Goal: Use online tool/utility: Utilize a website feature to perform a specific function

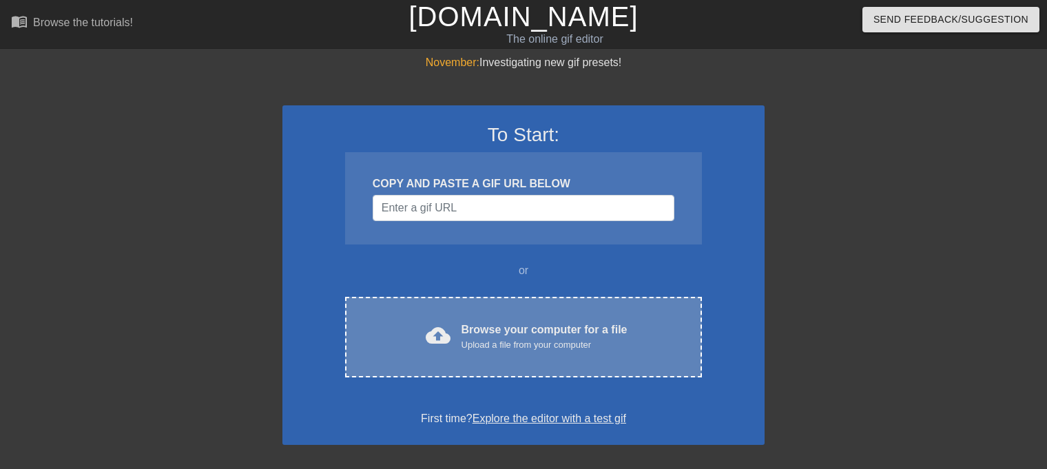
click at [427, 305] on div "cloud_upload Browse your computer for a file Upload a file from your computer C…" at bounding box center [523, 337] width 357 height 81
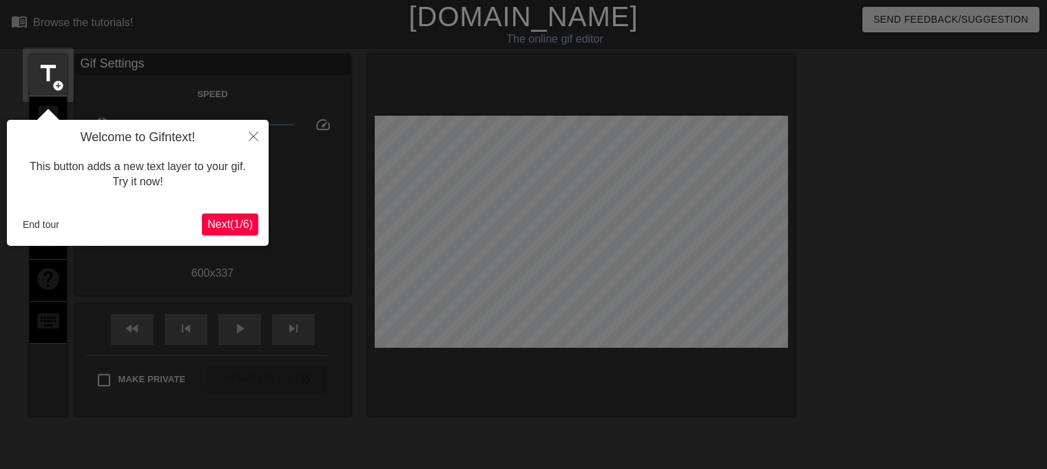
scroll to position [33, 0]
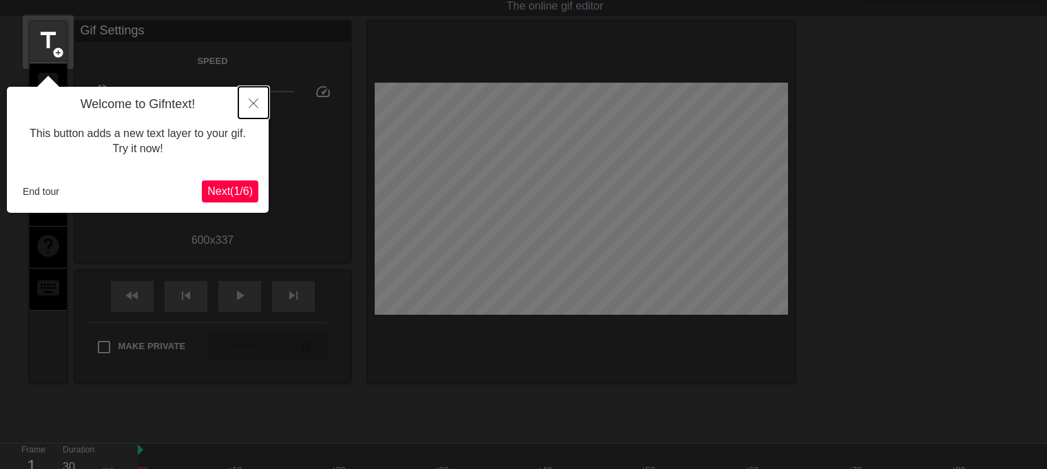
click at [247, 102] on button "Close" at bounding box center [253, 103] width 30 height 32
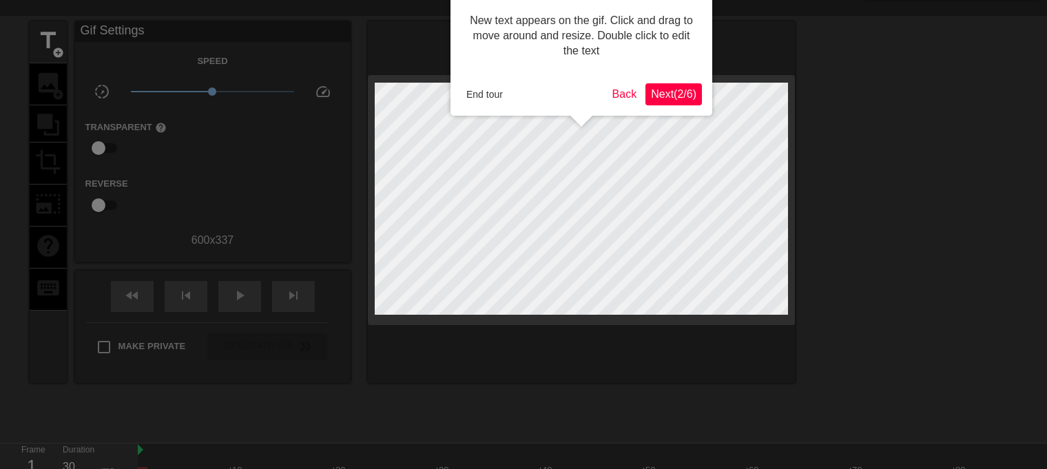
scroll to position [0, 0]
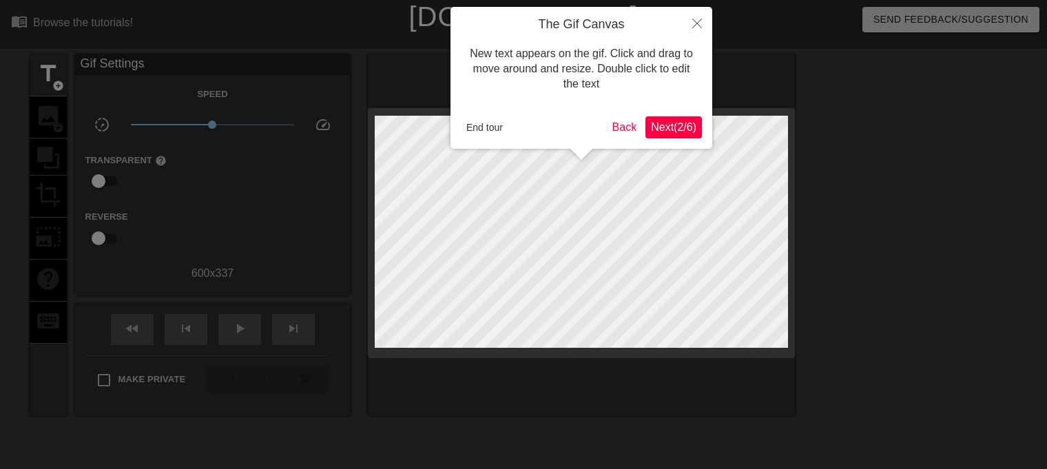
click at [672, 136] on button "Next ( 2 / 6 )" at bounding box center [674, 127] width 57 height 22
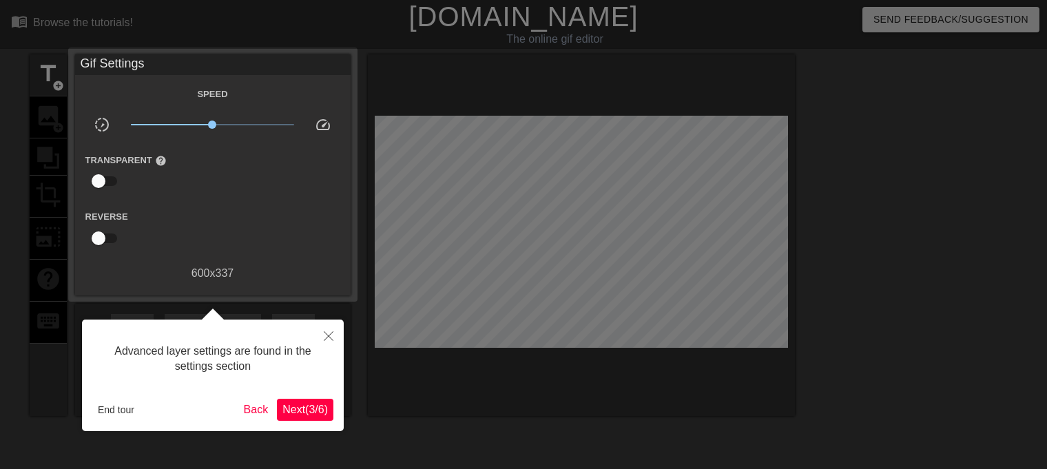
scroll to position [33, 0]
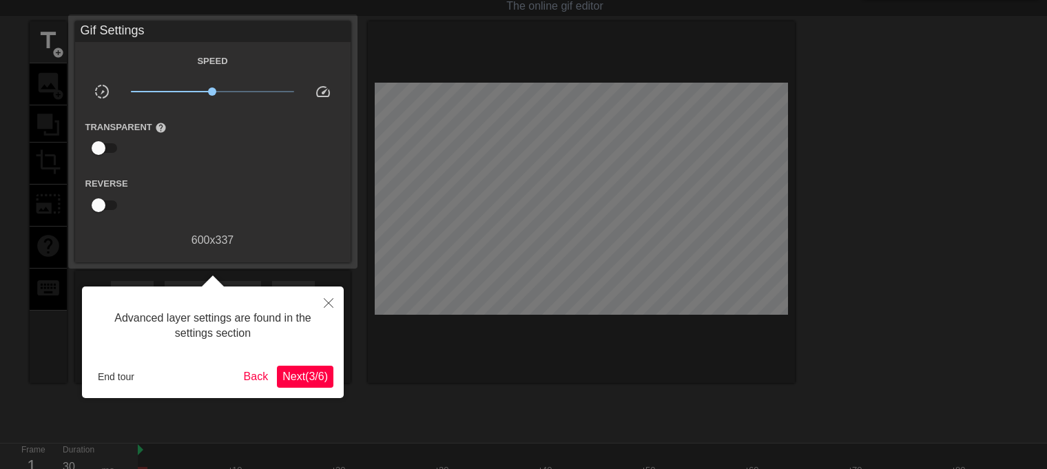
click at [306, 378] on span "Next ( 3 / 6 )" at bounding box center [305, 377] width 45 height 12
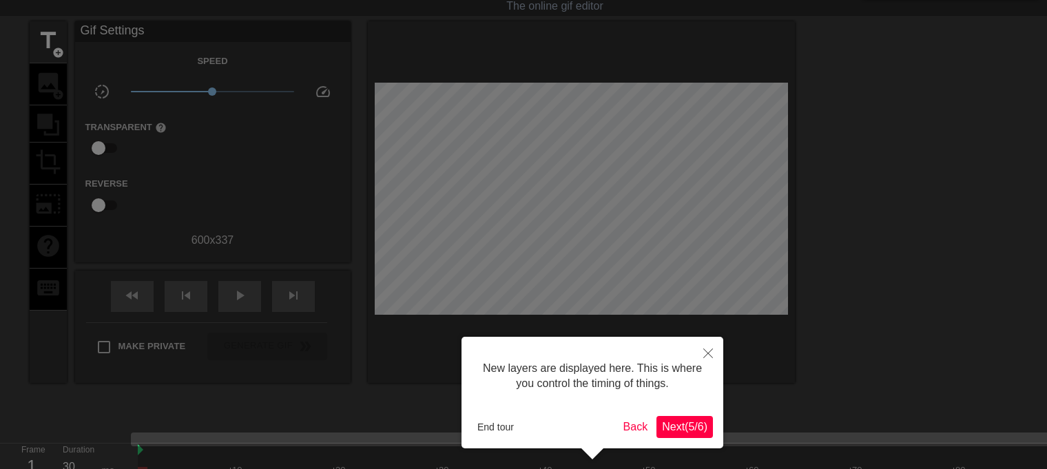
click at [680, 425] on span "Next ( 5 / 6 )" at bounding box center [684, 427] width 45 height 12
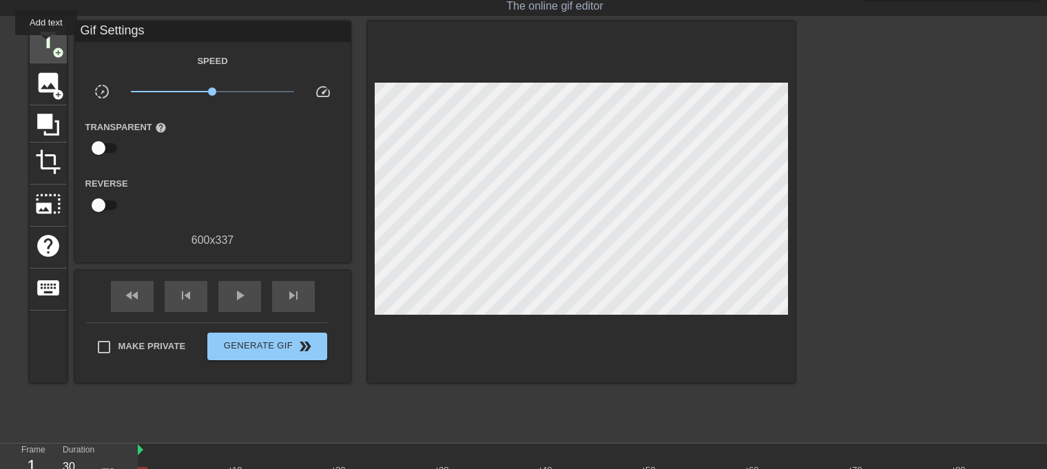
click at [46, 45] on span "title" at bounding box center [48, 41] width 26 height 26
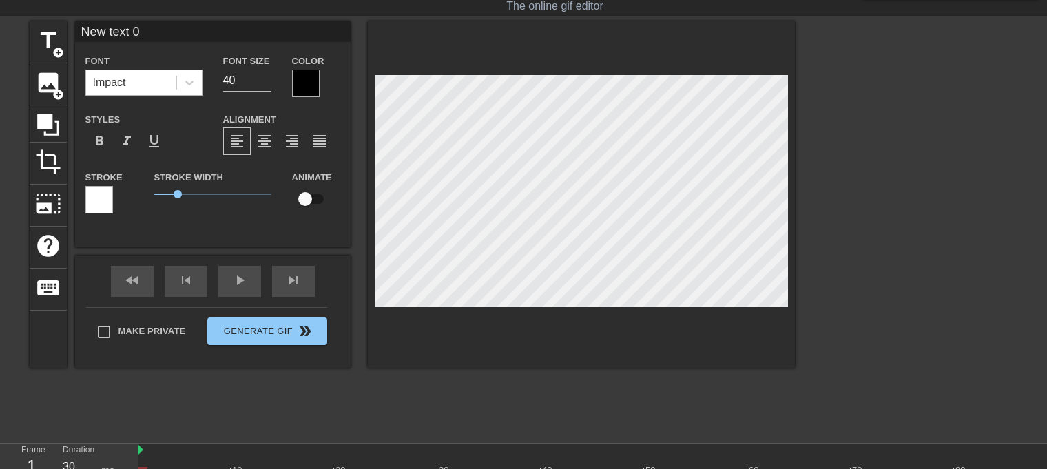
click at [146, 90] on div "Impact" at bounding box center [131, 82] width 90 height 25
type input "New ext 0"
type textarea "New ext 0"
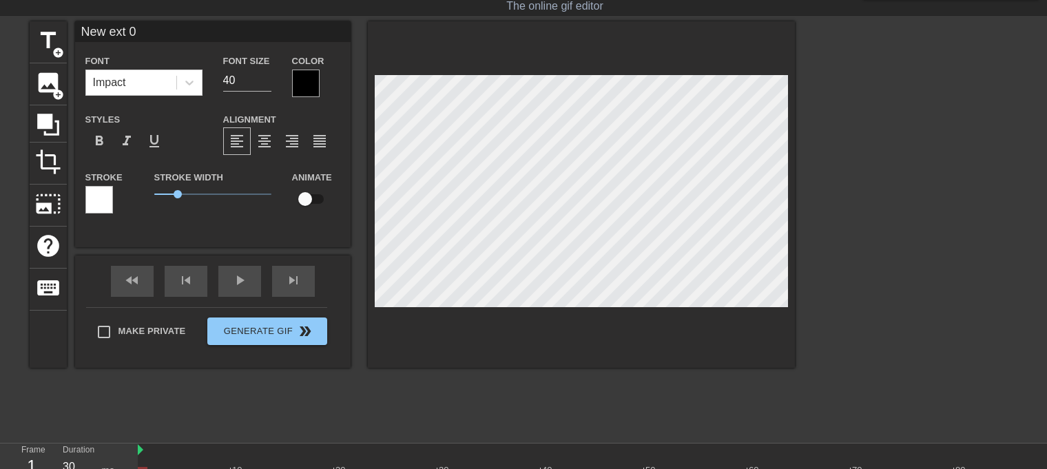
type input "Newext 0"
type textarea "Newext 0"
type input "Neext 0"
type textarea "Neext 0"
type input "Neext"
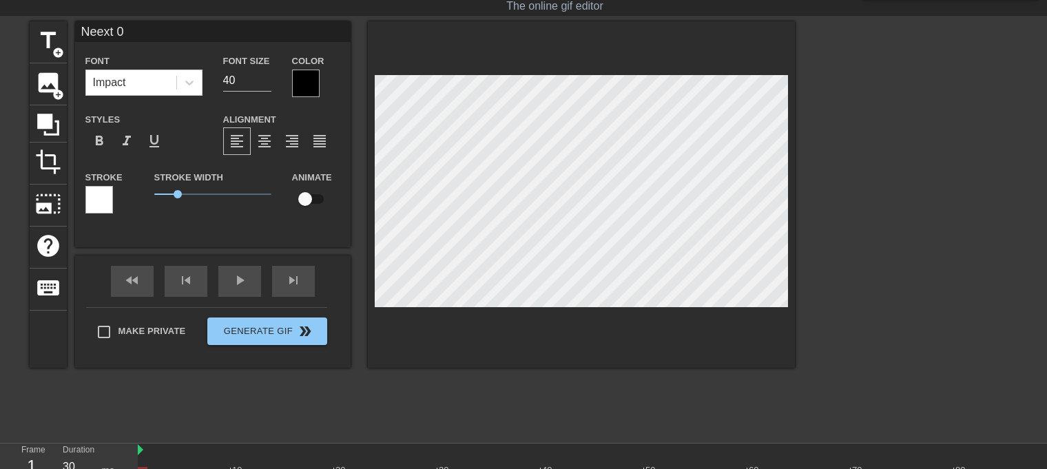
type textarea "Neext"
type input "Neext"
type textarea "Neext"
type input "Neex"
type textarea "Neex"
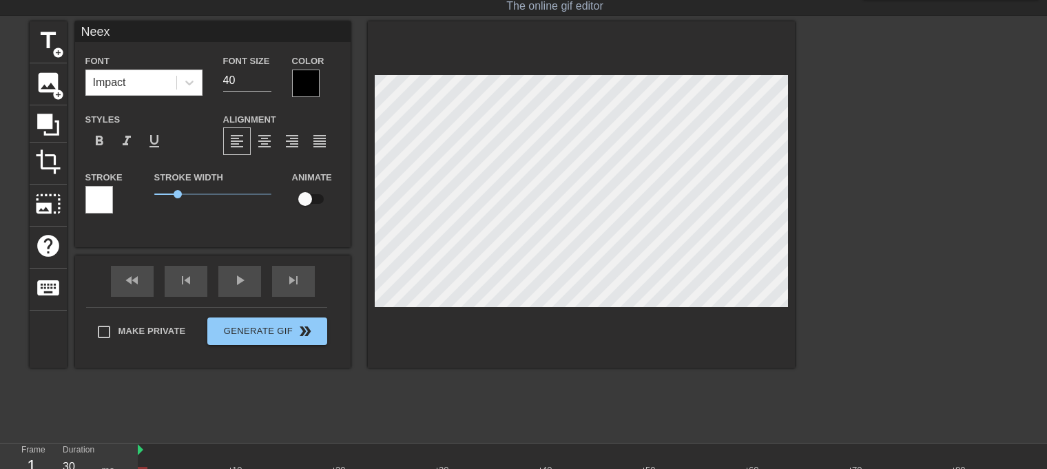
type input "Nee"
type textarea "Nee"
type input "Ne"
type textarea "Ne"
type input "N"
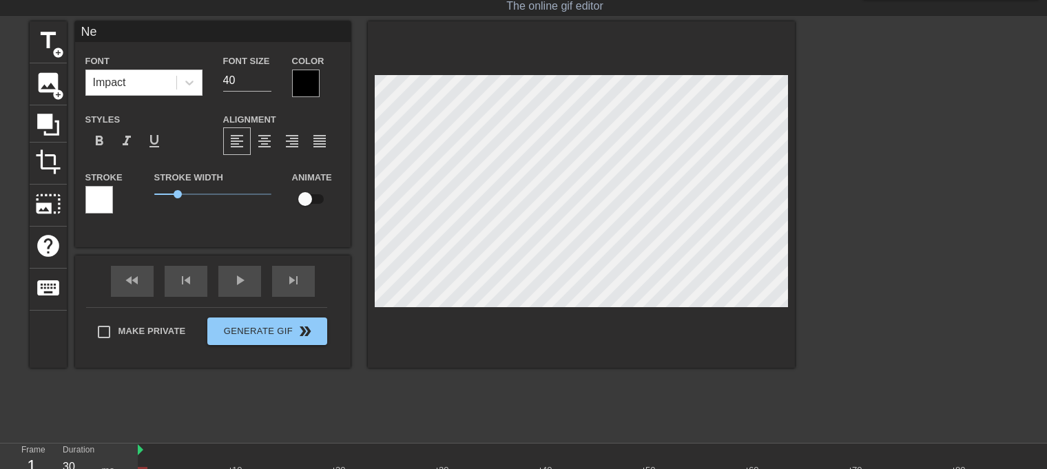
type textarea "N"
type input "M"
type textarea "M"
type input "ME"
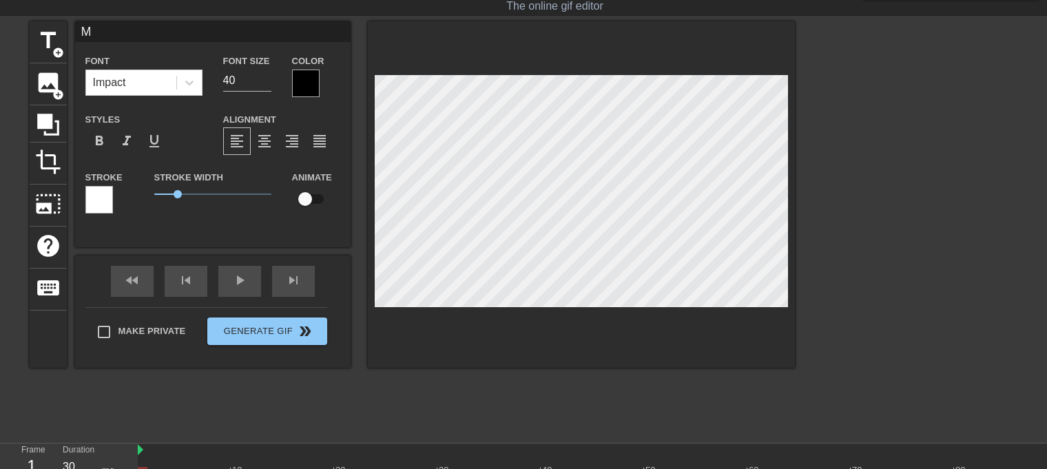
type textarea "ME"
type input "ME"
type textarea "ME"
type input "ME A"
type textarea "ME A"
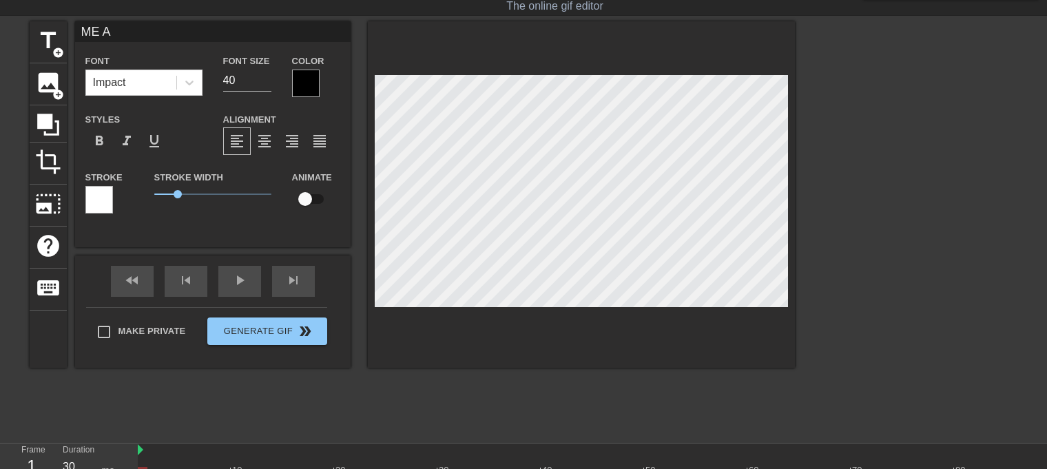
type input "ME AF"
type textarea "ME AF"
type input "ME AFT"
type textarea "ME AFT"
type input "ME AFTE"
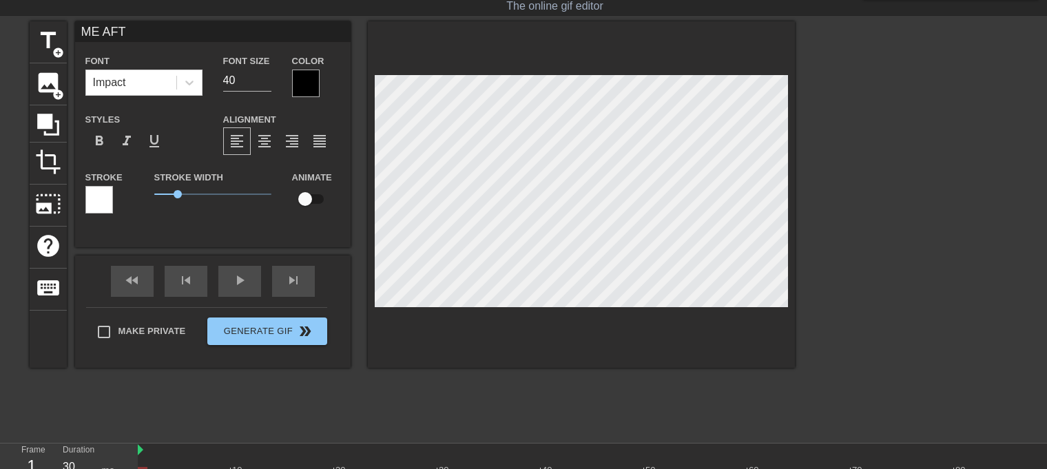
type textarea "ME AFTE"
type input "ME AFTER"
type textarea "ME AFTER"
type input "ME AFTER"
type textarea "ME AFTER"
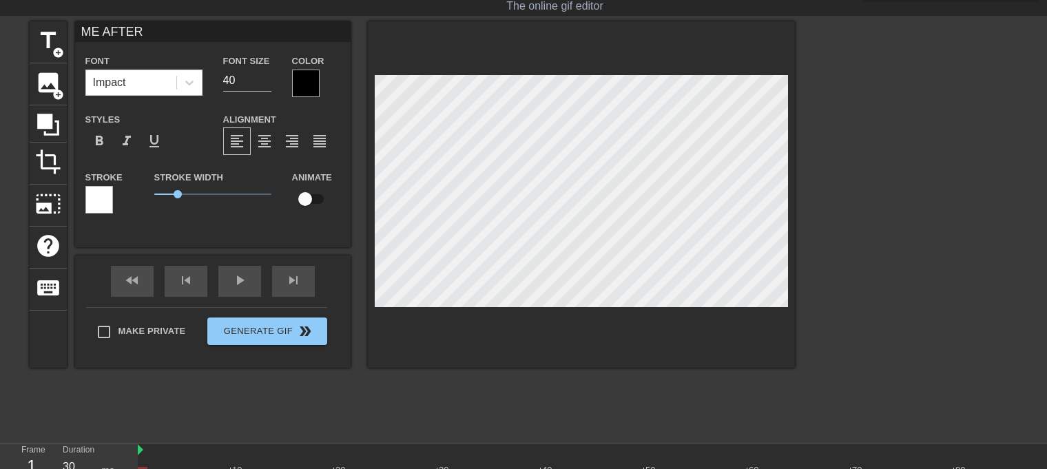
scroll to position [1, 3]
type input "ME AFTER I"
type textarea "ME AFTER I"
type input "ME AFTER IS"
type textarea "ME AFTER IS"
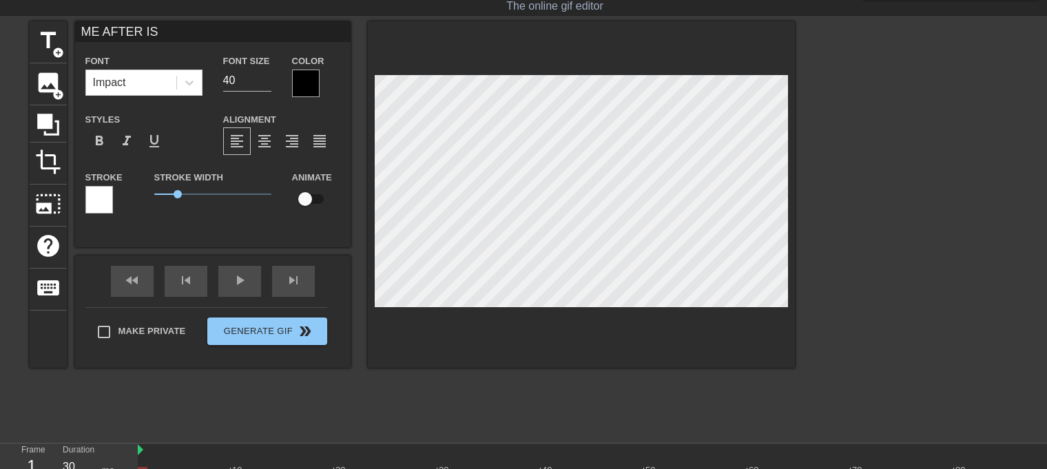
type input "ME AFTER I"
type textarea "ME AFTER I"
type input "ME AFTER I"
type textarea "ME AFTER I"
type input "ME AFTER I S"
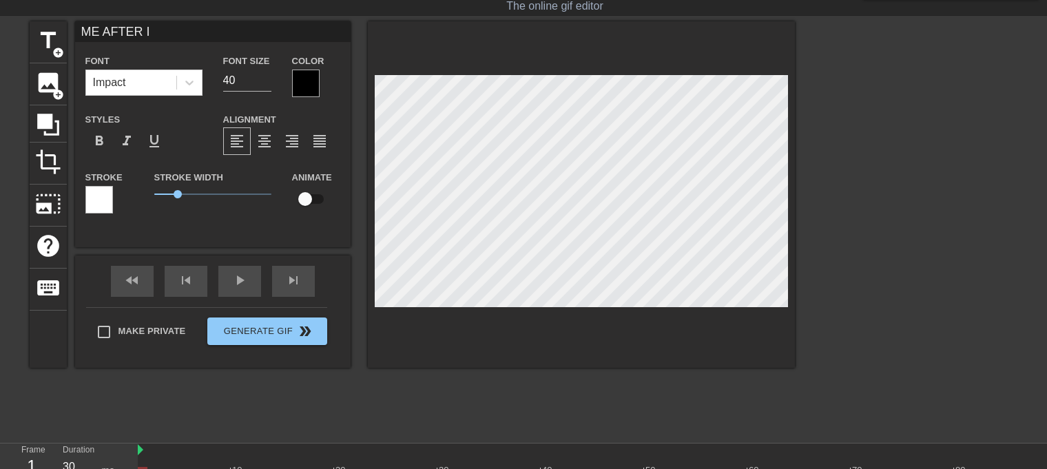
type textarea "ME AFTER I S"
type input "ME AFTER I ST"
type textarea "ME AFTER I ST"
type input "ME AFTER I STO"
type textarea "ME AFTER I STO"
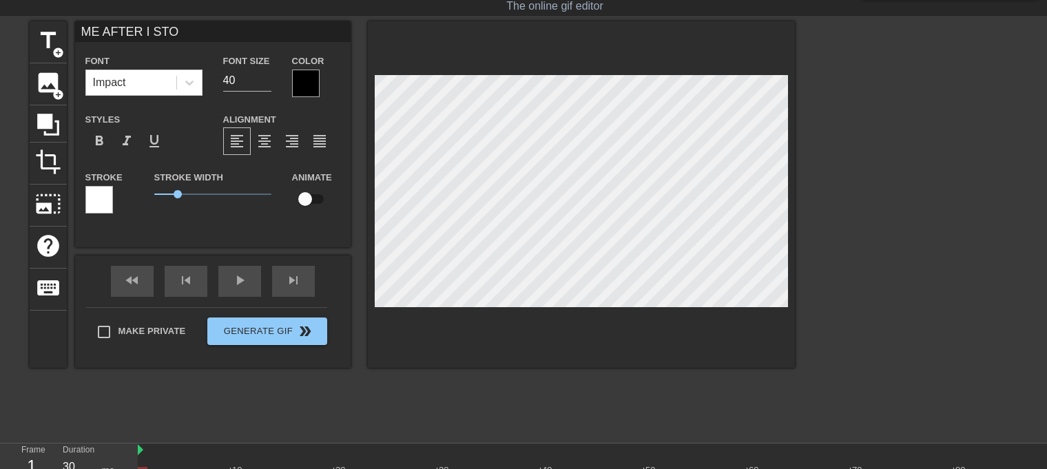
type input "ME AFTER I STOP"
type textarea "ME AFTER I STOP"
type input "ME AFTER I STOP"
type textarea "ME AFTER I STOP"
type input "ME AFTER I STOP C"
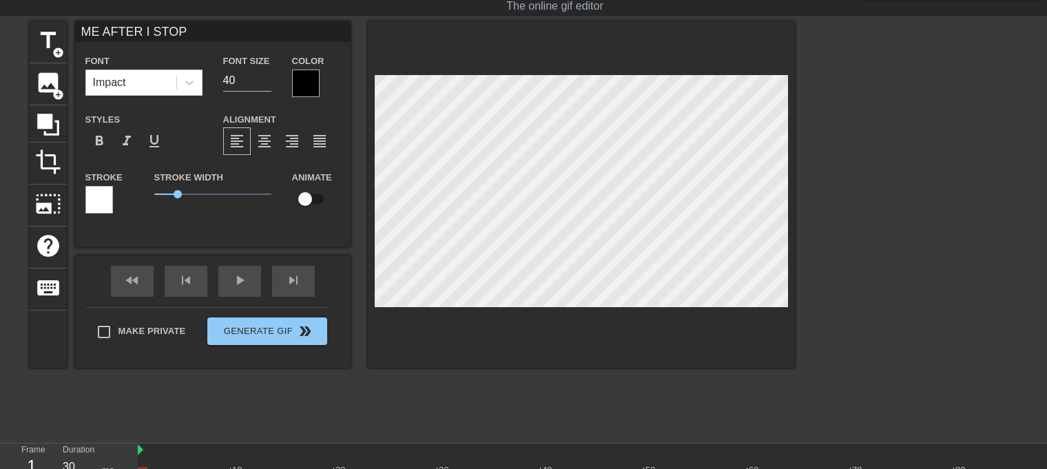
type textarea "ME AFTER I STOP C"
type input "ME AFTER I STOP CA"
type textarea "ME AFTER I STOP CA"
type input "ME AFTER I STOP CAR"
type textarea "ME AFTER I STOP CAR"
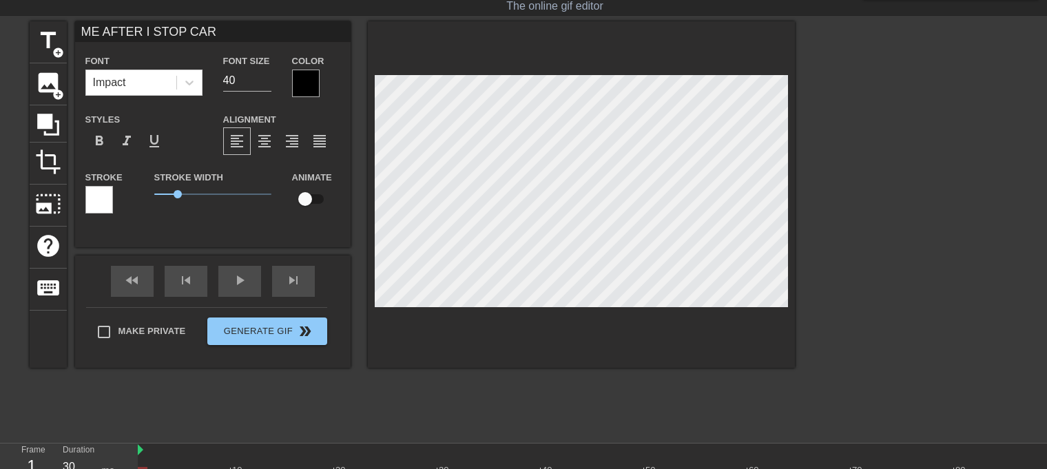
type input "ME AFTER I STOP CARO"
type textarea "ME AFTER I STOP CARO"
type input "ME AFTER I STOP CAR"
type textarea "ME AFTER I STOP CAR"
type input "ME AFTER I STOP [PERSON_NAME]"
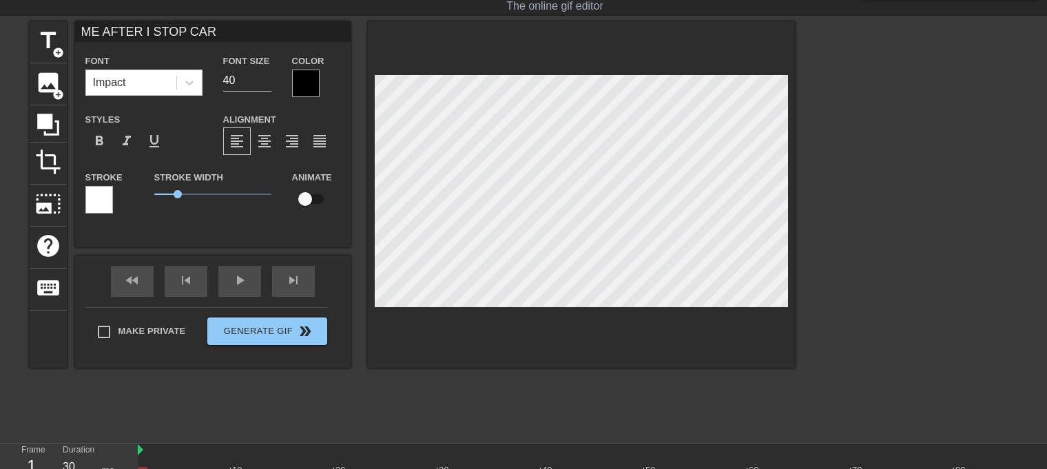
type textarea "ME AFTER I STOP [PERSON_NAME]"
type input "ME AFTER I STOP CARIM"
type textarea "ME AFTER I STOP CARIM"
type input "ME AFTER I STOP CARIMG"
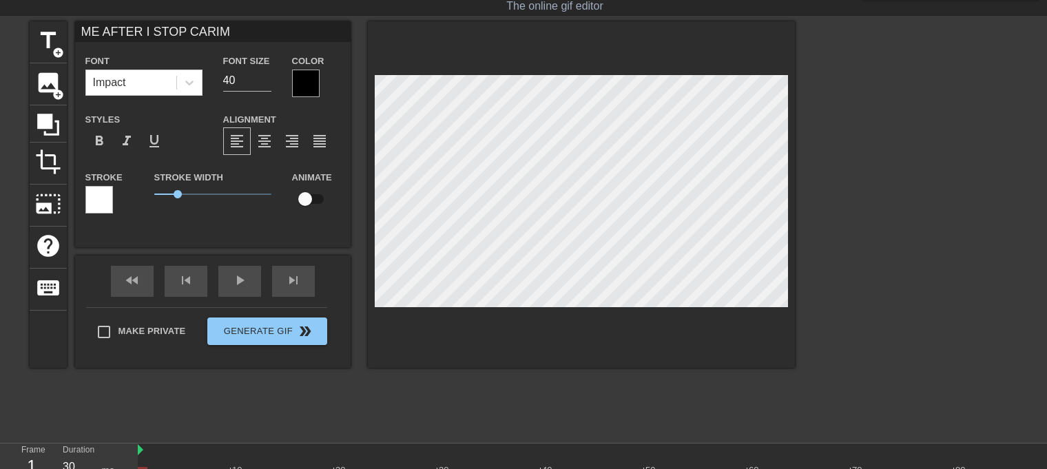
type textarea "ME AFTER I STOP CARIMG"
type input "ME AFTER I STOP CARIM"
type textarea "ME AFTER I STOP CARIM"
type input "ME AFTER I STOP [PERSON_NAME]"
type textarea "ME AFTER I STOP [PERSON_NAME]"
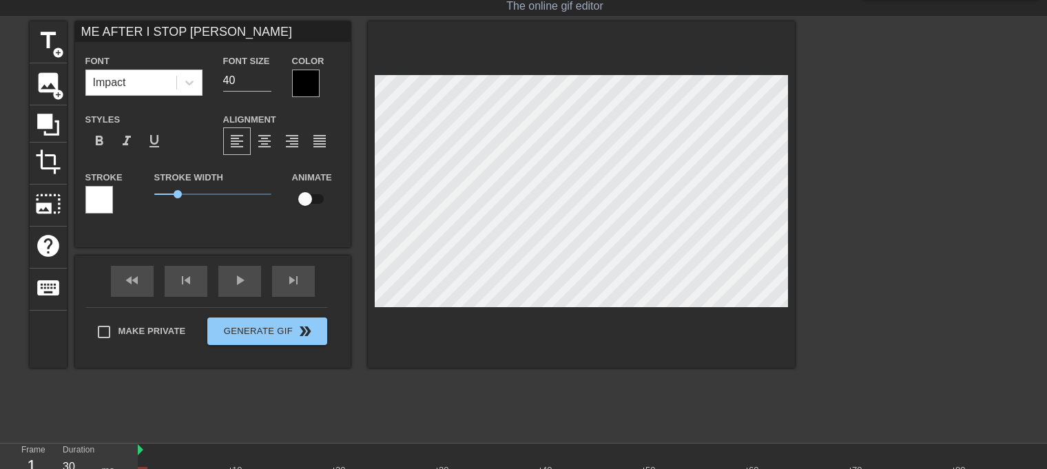
type input "ME AFTER I STOP [PERSON_NAME]"
type textarea "ME AFTER I STOP [PERSON_NAME]"
type input "ME AFTER I STOP CARING"
type textarea "ME AFTER I STOP CARING"
type input "ME AFTER I STOP CARING"
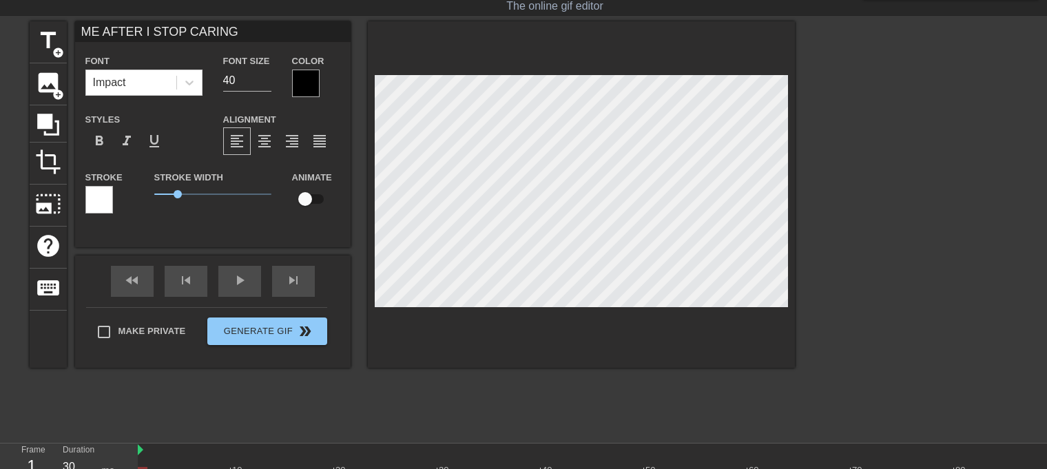
type textarea "ME AFTER I STOP CARING"
type input "ME AFTER I STOP CARING A"
type textarea "ME AFTER I STOP CARING A"
type input "ME AFTER I STOP CARING AN"
type textarea "ME AFTER I STOP CARING AN"
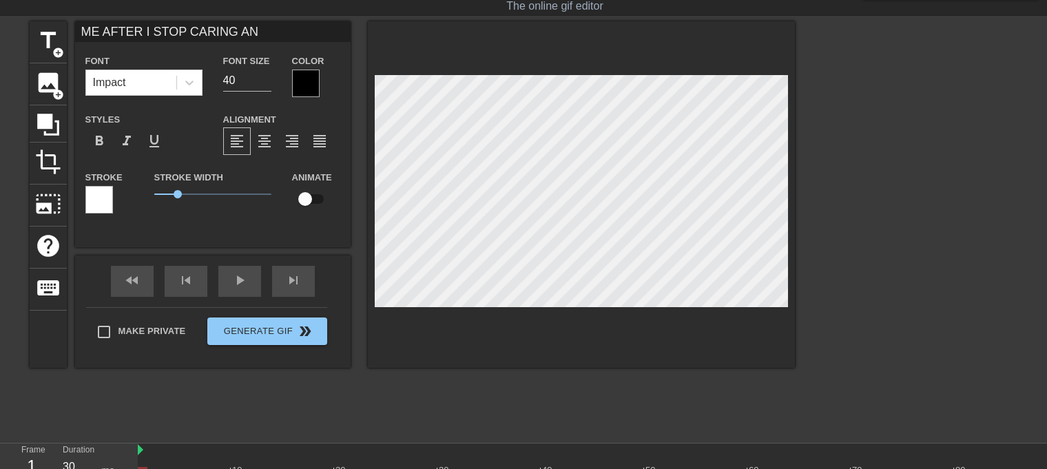
scroll to position [1, 9]
type input "ME AFTER I STOP CARING ANF"
type textarea "ME AFTER I STOP CARING ANF"
type input "ME AFTER I STOP CARING AN"
type textarea "ME AFTER I STOP CARING AN"
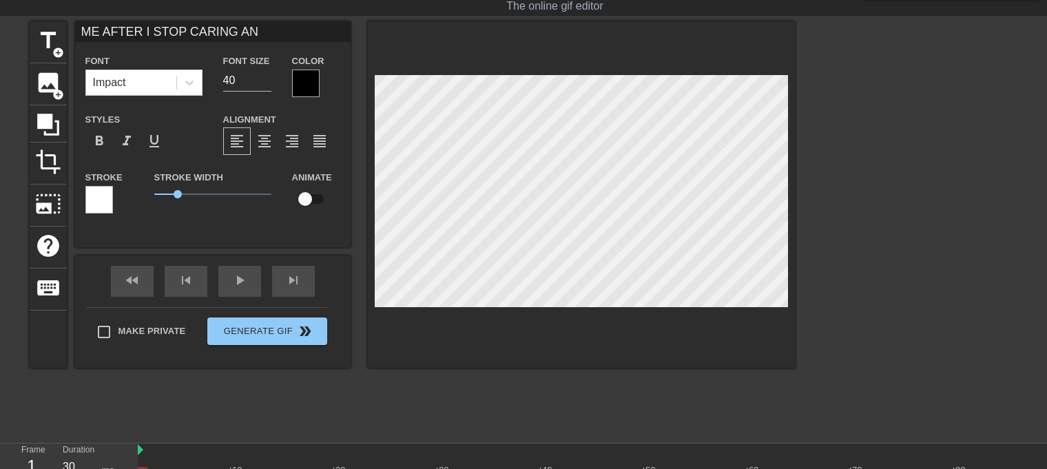
type input "ME AFTER I STOP CARING AND"
type textarea "ME AFTER I STOP CARING AND"
type input "ME AFTER I STOP CARING AND"
type textarea "ME AFTER I STOP CARING AND"
type input "ME AFTER I STOP CARING AND W"
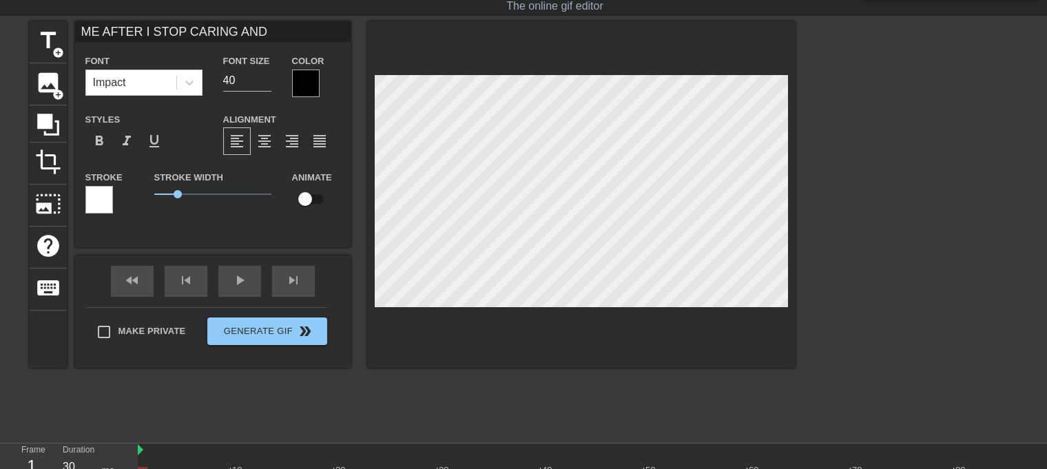
type textarea "ME AFTER I STOP CARING AND W"
type input "ME AFTER I STOP CARING AND [GEOGRAPHIC_DATA]"
type textarea "ME AFTER I STOP CARING AND [GEOGRAPHIC_DATA]"
type input "ME AFTER I STOP CARING AND WAS"
type textarea "ME AFTER I STOP CARING AND WAS"
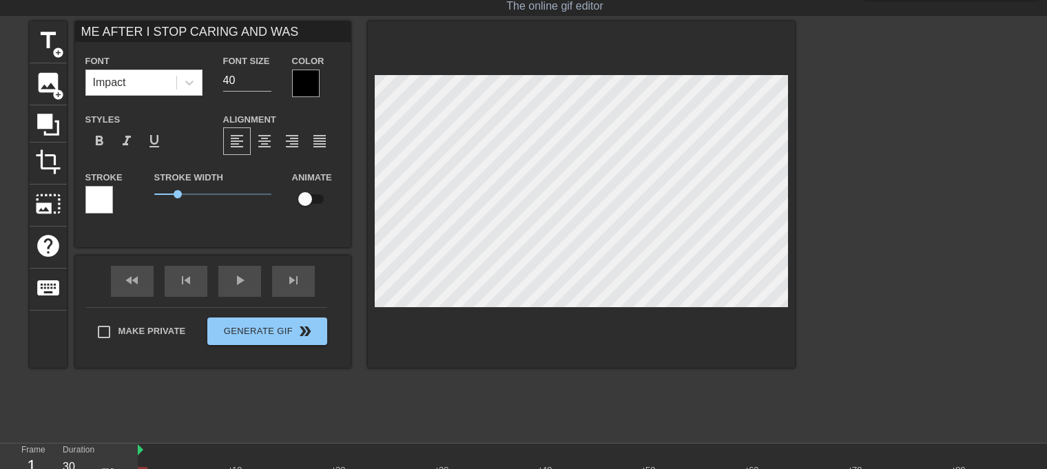
type input "ME AFTER I STOP CARING AND WAST"
type textarea "ME AFTER I STOP CARING AND WAST"
type input "ME AFTER I STOP CARING AND WASTI"
type textarea "ME AFTER I STOP CARING AND WASTI"
type input "ME AFTER I STOP CARING AND WASTIN"
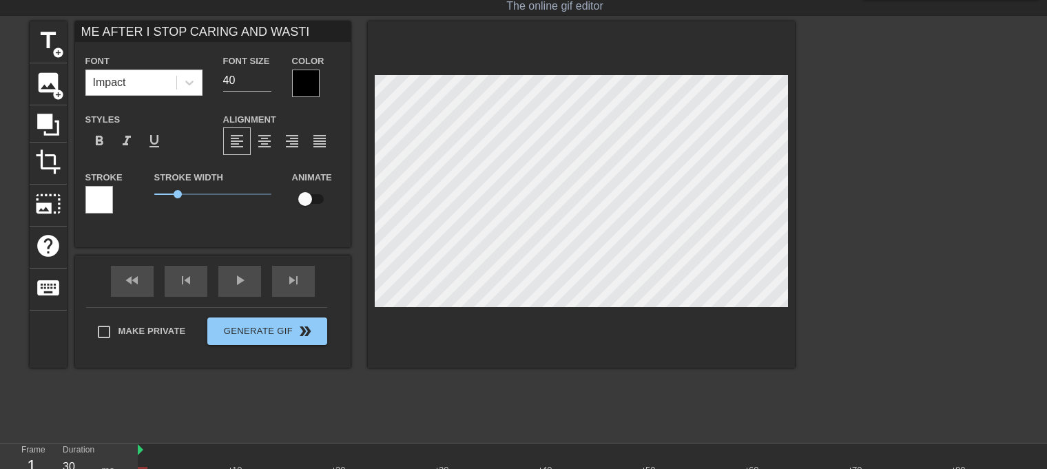
type textarea "ME AFTER I STOP CARING AND WASTIN"
type input "ME AFTER I STOP CARING AND WASTING"
type textarea "ME AFTER I STOP CARING AND WASTING"
type input "ME AFTER I STOP CARING AND WASTING"
type textarea "ME AFTER I STOP CARING AND WASTING"
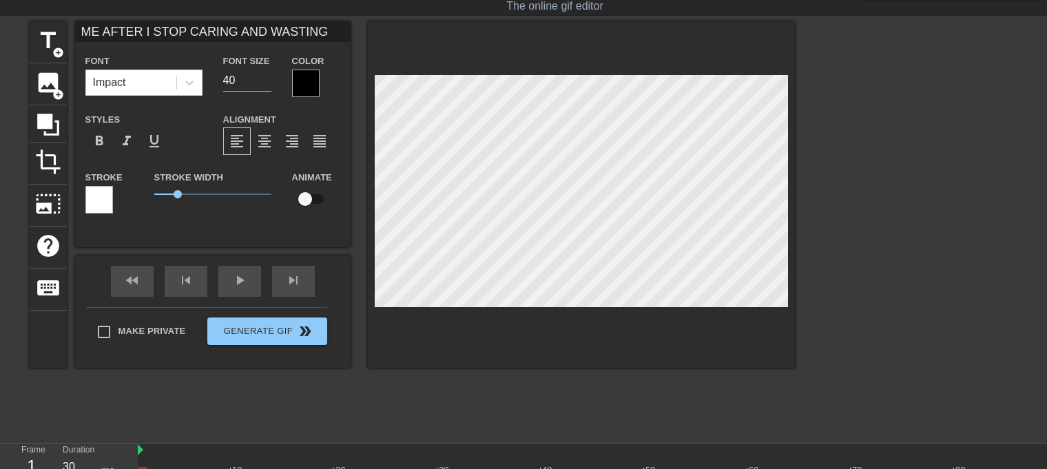
type input "ME AFTER I STOP CARING AND WASTING T"
type textarea "ME AFTER I STOP CARING AND WASTING T"
type input "ME AFTER I STOP CARING AND WASTING TI"
type textarea "ME AFTER I STOP CARING AND WASTING TI"
type input "ME AFTER I STOP CARING AND WASTING [PERSON_NAME]"
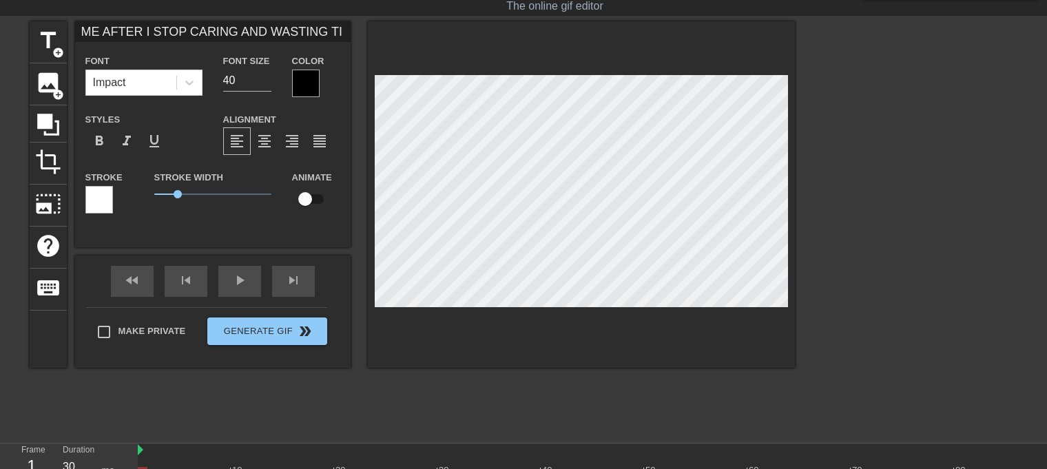
type textarea "ME AFTER I STOP CARING AND WASTING [PERSON_NAME]"
type input "ME AFTER I STOP CARING AND WASTING TIME"
type textarea "ME AFTER I STOP CARING AND WASTING TIME"
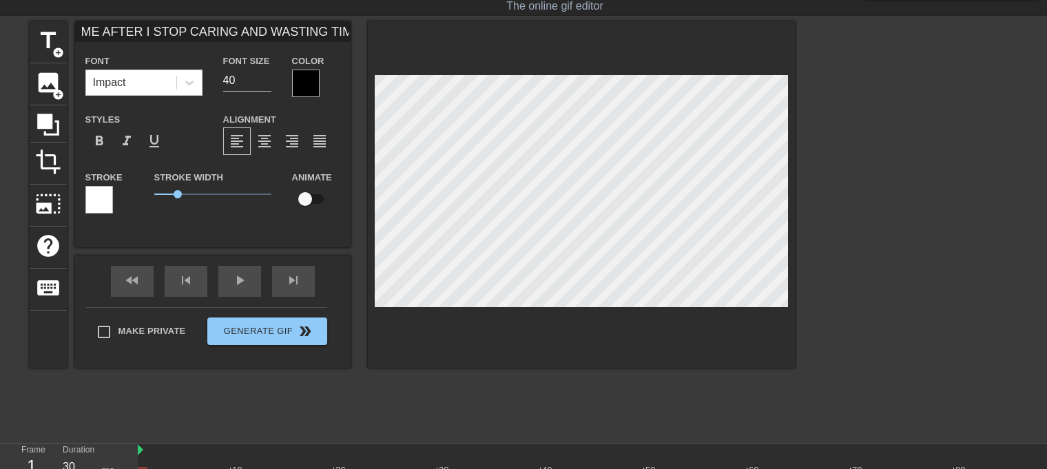
type input "ME AFTER I STP CARING AND WASTING TIME"
type textarea "ME AFTER I STP CARING AND WASTING TIME"
type input "ME AFTER I SP CARING AND WASTING TIME"
type textarea "ME AFTER I SP CARING AND WASTING TIME"
type input "ME AFTER I P CARING AND WASTING TIME"
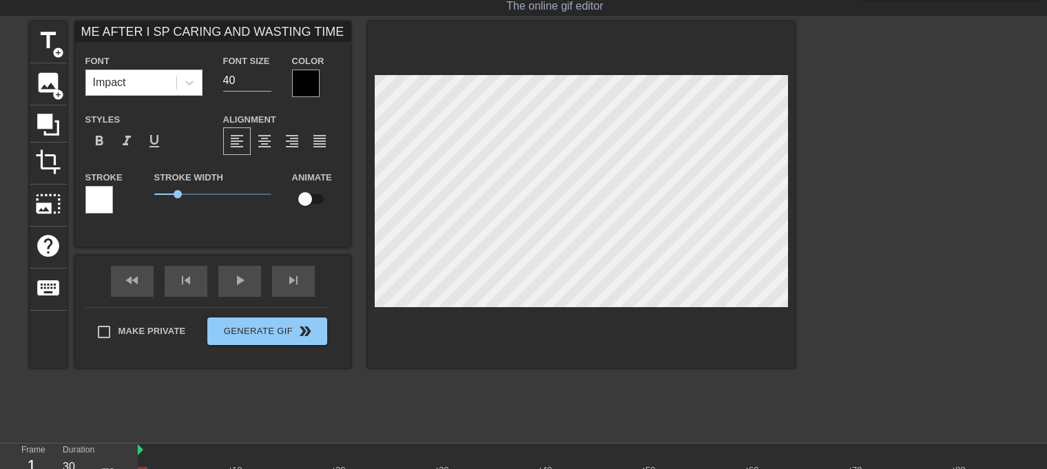
type textarea "ME AFTER I P CARING AND WASTING TIME"
type input "ME AFTER IP CARING AND WASTING TIME"
type textarea "ME AFTER IP CARING AND WASTING TIME"
type input "ME AFTER P CARING AND WASTING TIME"
type textarea "ME AFTER P CARING AND WASTING TIME"
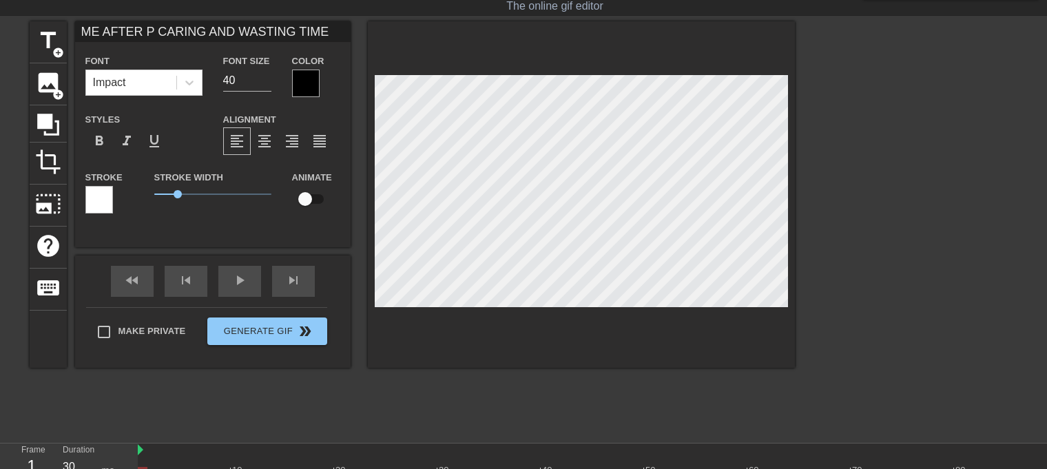
type input "ME AFTERP CARING AND WASTING TIME"
type textarea "ME AFTERP CARING AND WASTING TIME"
type input "ME AFTEP CARING AND WASTING TIME"
type textarea "ME AFTEP CARING AND WASTING TIME"
type input "ME AFTP CARING AND WASTING TIME"
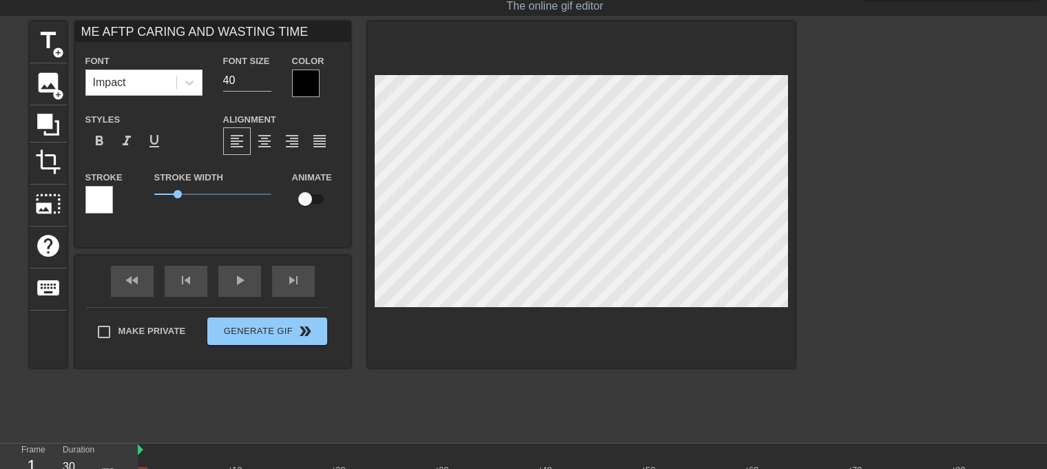
type textarea "ME AFTP CARING AND WASTING TIME"
type input "ME AFP CARING AND WASTING TIME"
type textarea "ME AFP CARING AND WASTING TIME"
type input "ME AP CARING AND WASTING TIME"
type textarea "ME AP CARING AND WASTING TIME"
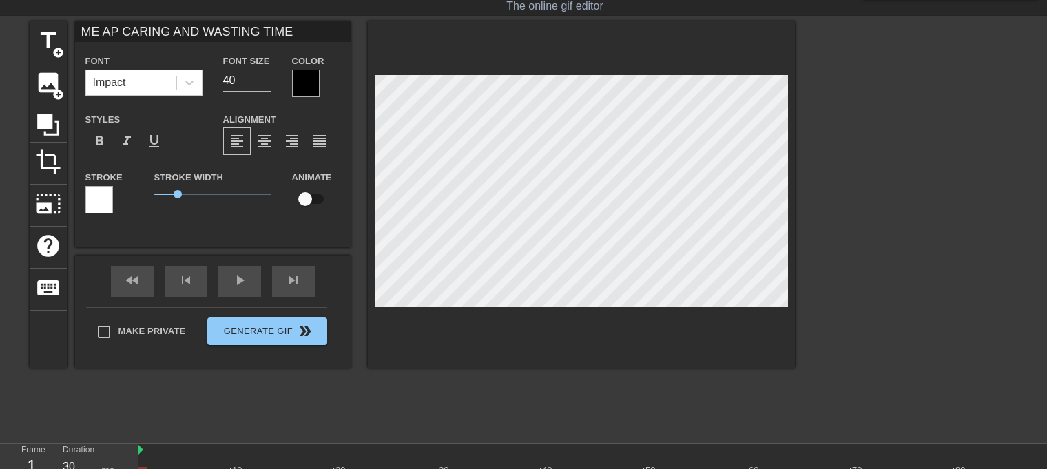
scroll to position [1, 2]
type input "ME P CARING AND WASTING TIME"
type textarea "ME P CARING AND WASTING TIME"
type input "MEP CARING AND WASTING TIME"
type textarea "MEP CARING AND WASTING TIME"
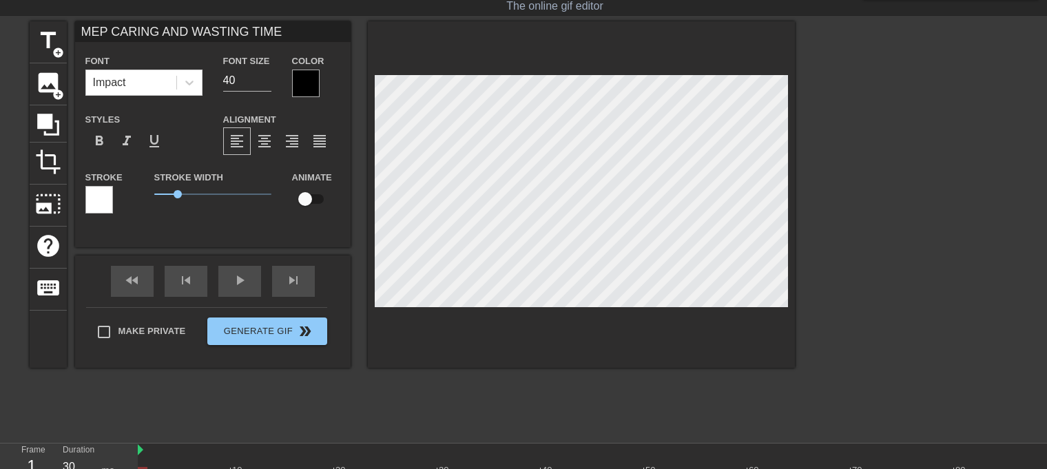
type input "MP CARING AND WASTING TIME"
type textarea "MP CARING AND WASTING TIME"
type input "P CARING AND WASTING TIME"
type textarea "P CARING AND WASTING TIME"
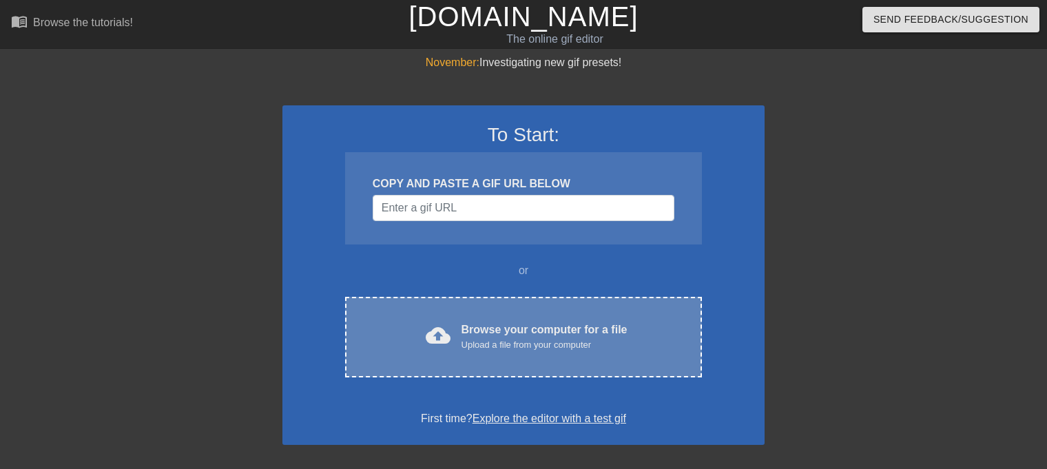
click at [464, 299] on div "cloud_upload Browse your computer for a file Upload a file from your computer C…" at bounding box center [523, 337] width 357 height 81
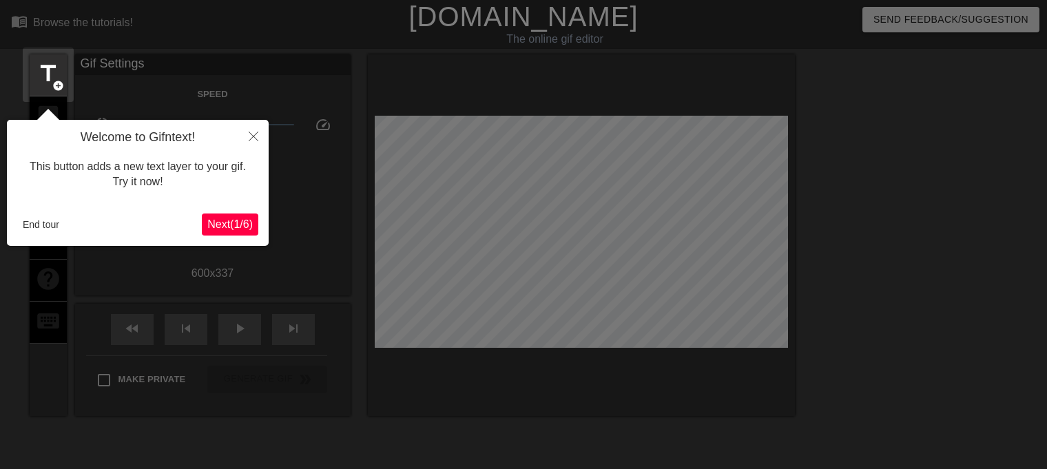
scroll to position [33, 0]
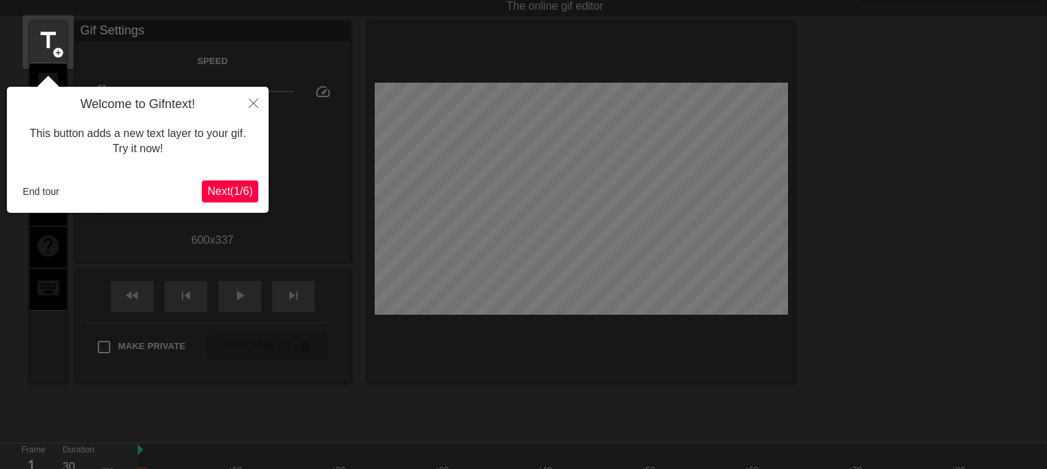
click at [229, 185] on span "Next ( 1 / 6 )" at bounding box center [229, 191] width 45 height 12
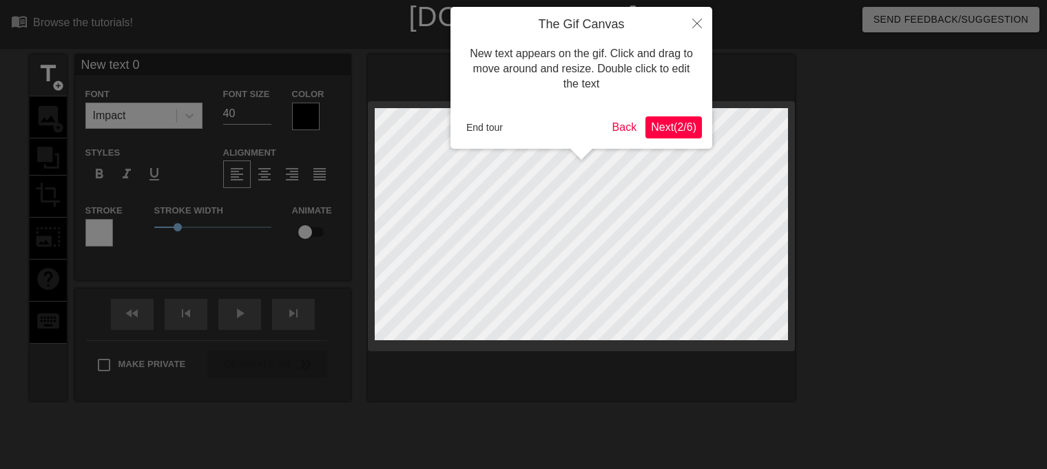
click at [686, 119] on button "Next ( 2 / 6 )" at bounding box center [674, 127] width 57 height 22
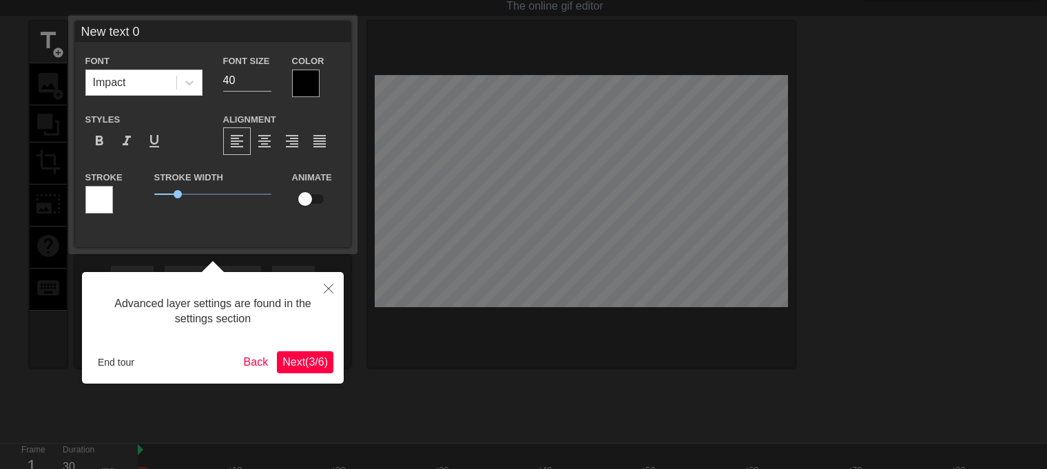
click at [303, 362] on span "Next ( 3 / 6 )" at bounding box center [305, 362] width 45 height 12
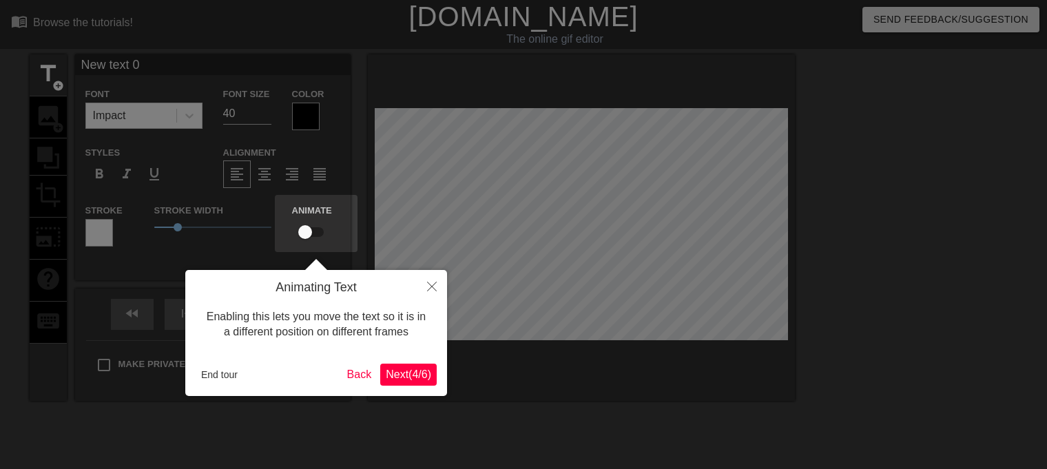
click at [407, 369] on span "Next ( 4 / 6 )" at bounding box center [408, 375] width 45 height 12
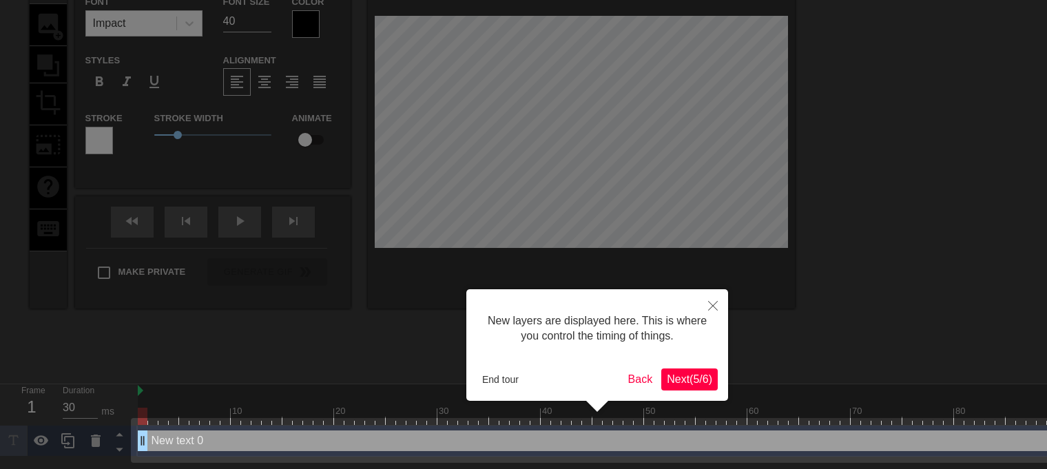
click at [702, 378] on span "Next ( 5 / 6 )" at bounding box center [689, 380] width 45 height 12
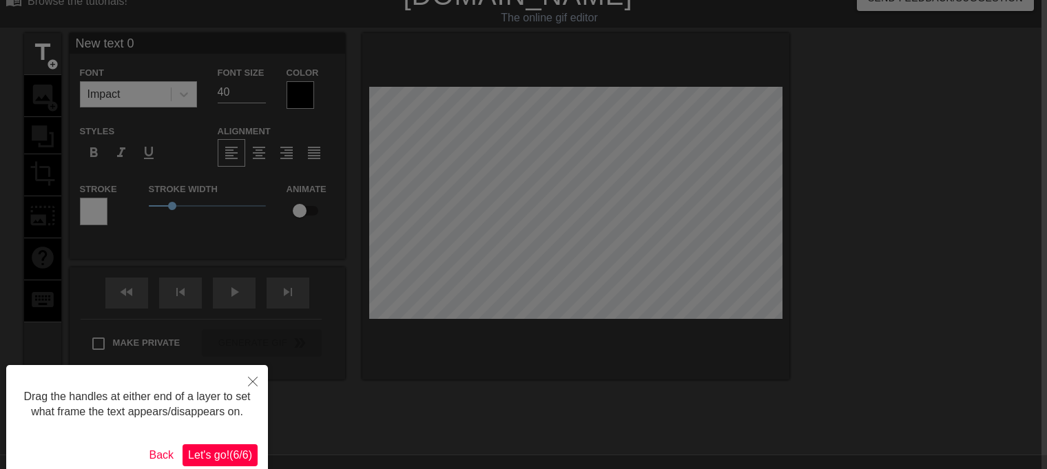
scroll to position [22, 6]
click at [212, 452] on span "Let's go! ( 6 / 6 )" at bounding box center [220, 455] width 64 height 12
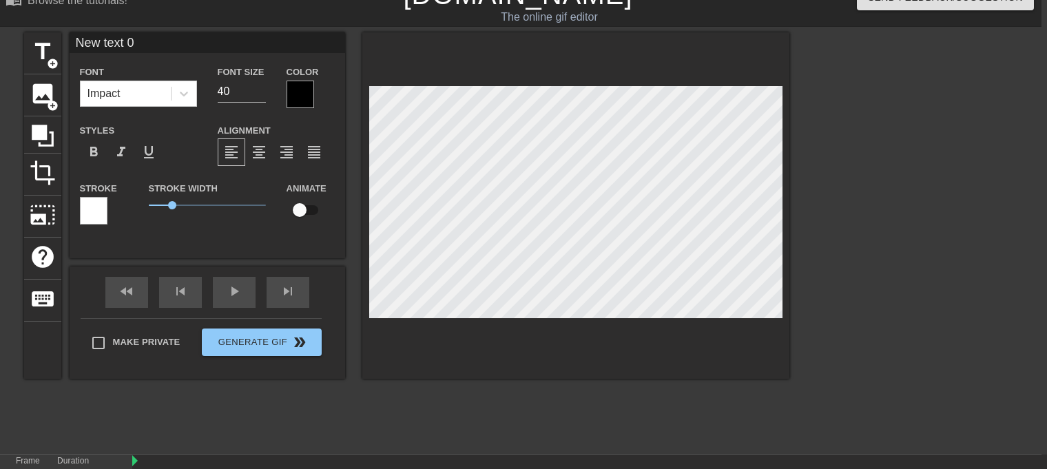
scroll to position [1, 3]
type input "M"
type textarea "M"
type input "ME"
type textarea "ME"
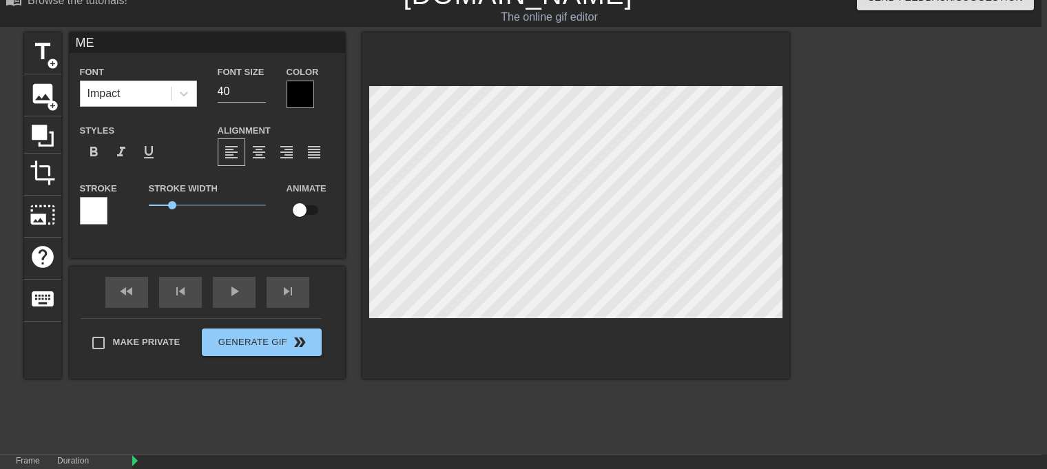
type input "ME"
type textarea "ME"
type input "ME A"
type textarea "ME A"
type input "ME AF"
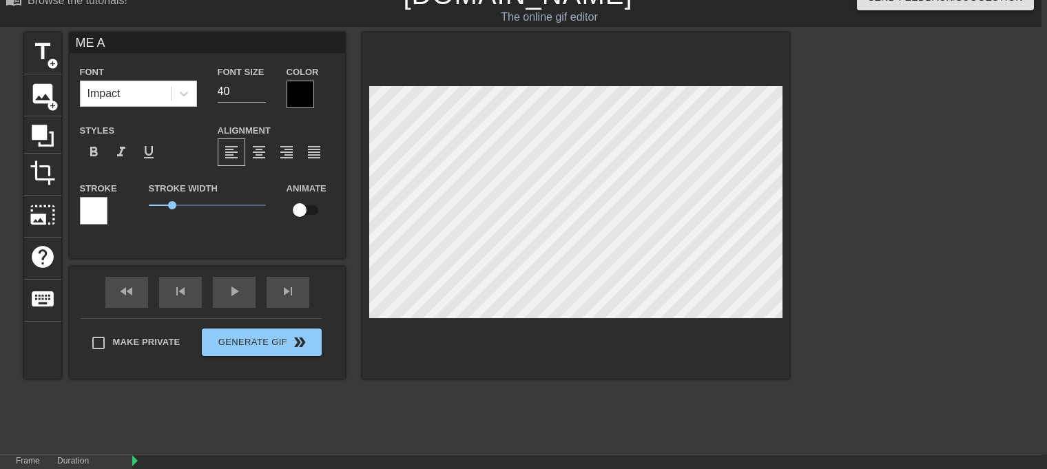
type textarea "ME AF"
type input "ME AFT"
type textarea "ME AFT"
type input "ME AFTE"
type textarea "ME AFTE"
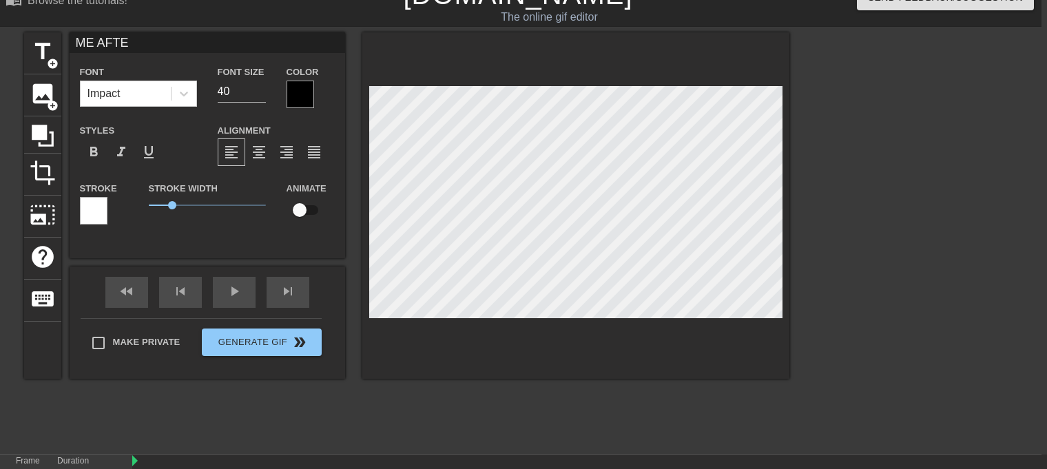
type input "ME AFTER"
type textarea "ME AFTER"
type input "ME AFTER"
type textarea "ME AFTER"
type input "ME AFTER M"
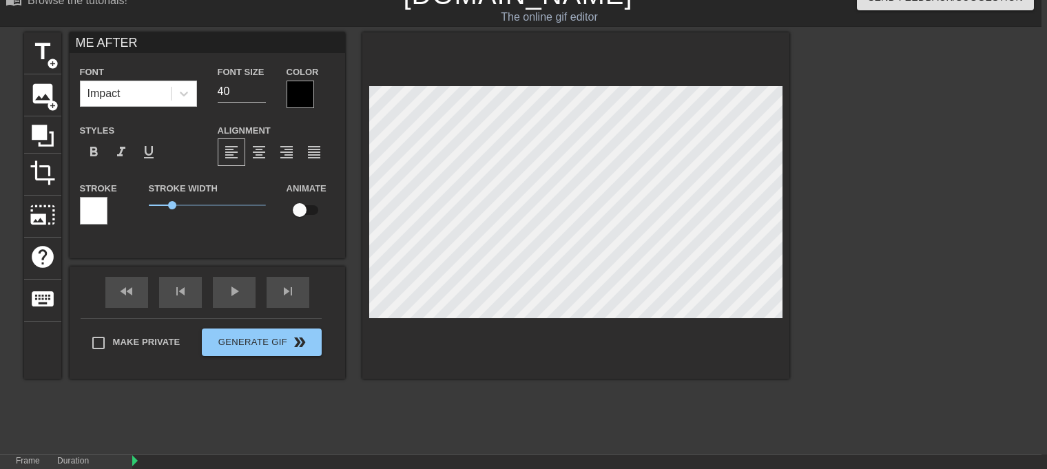
type textarea "ME AFTER M"
type input "ME AFTER"
type textarea "ME AFTER"
type input "ME AFTER N"
type textarea "ME AFTER N"
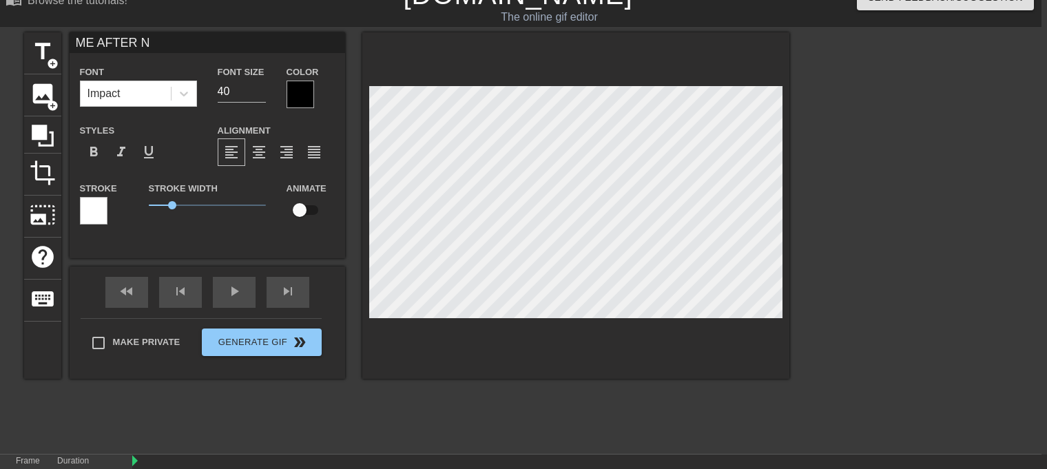
type input "ME AFTER NO"
type textarea "ME AFTER NO"
type input "ME AFTER NOT"
type textarea "ME AFTER NOT"
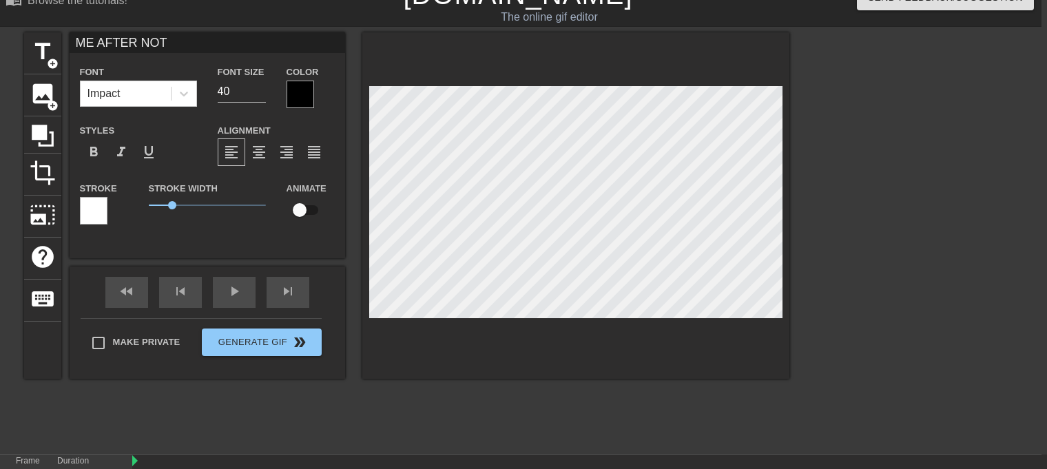
type input "ME AFTER NOT"
type textarea "ME AFTER NOT"
type input "ME AFTER NOT C"
type textarea "ME AFTER NOT C"
type input "ME AFTER NOT CA"
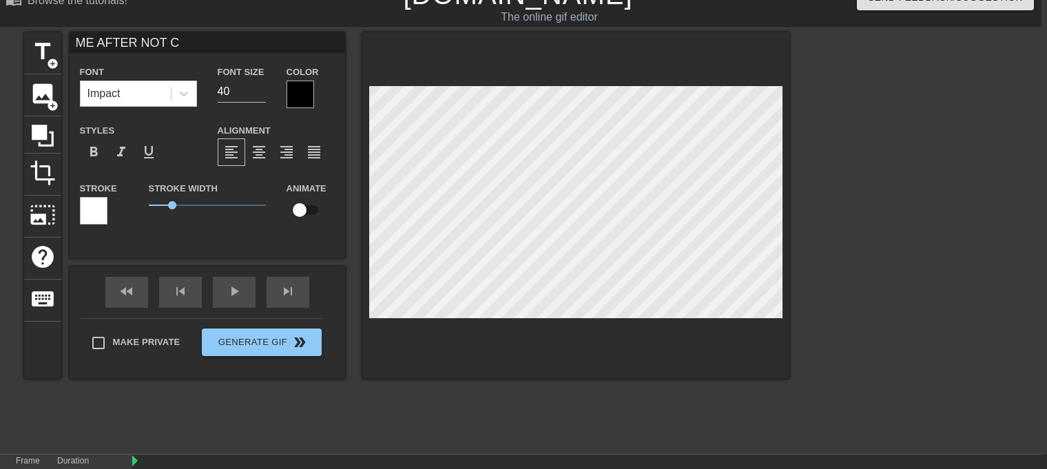
type textarea "ME AFTER NOT CA"
type input "ME AFTER NOT CAR"
type textarea "ME AFTER NOT CAR"
type input "ME AFTER NOT CARI"
type textarea "ME AFTER NOT CARI"
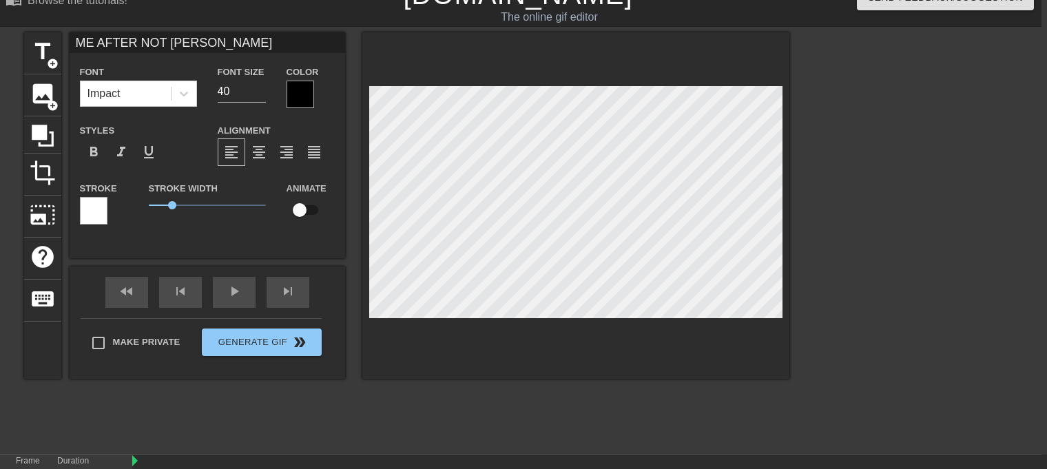
type input "ME AFTER NOT CARIN"
type textarea "ME AFTER NOT CARIN"
type input "ME AFTER NOT CARING"
type textarea "ME AFTER NOT CARING"
type input "ME AFTER NOT CARING"
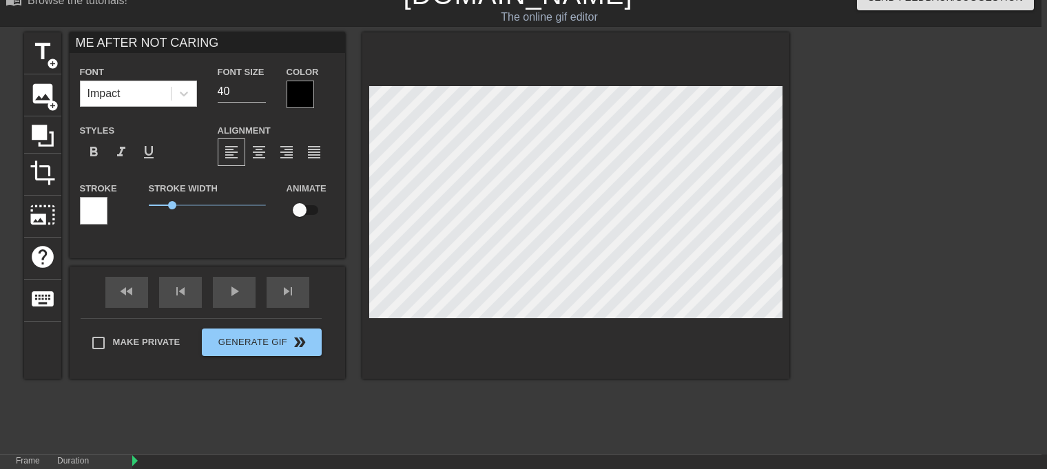
type textarea "ME AFTER NOT CARING"
type input "ME AFTER NOT CARING A"
type textarea "ME AFTER NOT CARING A"
type input "ME AFTER NOT CARING AN"
type textarea "ME AFTER NOT CARING AN"
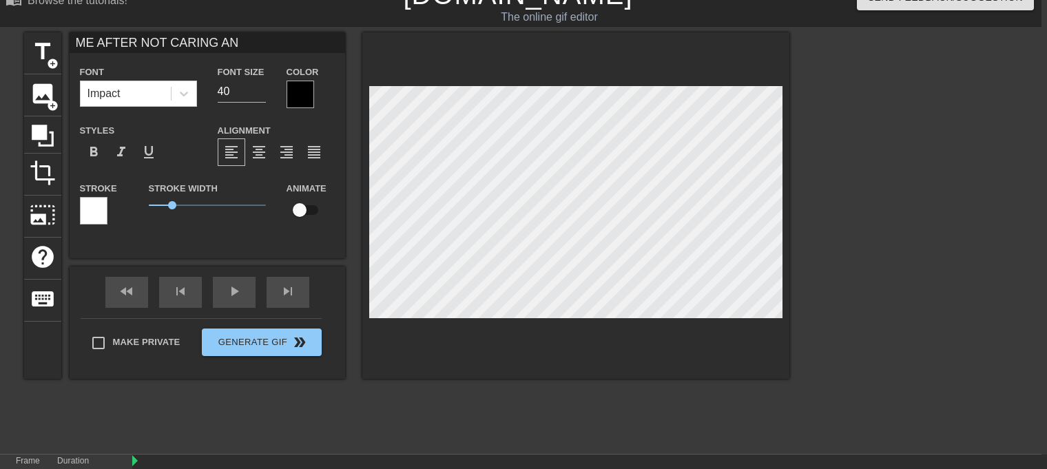
type input "ME AFTER NOT CARING AND"
type textarea "ME AFTER NOT CARING AND"
type input "ME AFTER NOT CARING AND"
type textarea "ME AFTER NOT CARING AND"
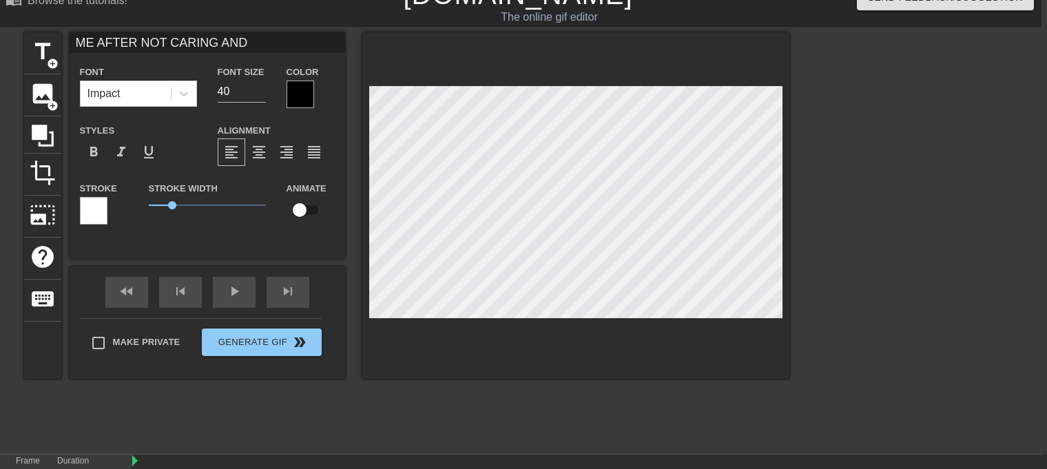
type input "ME AFTER NOT CARING AND W"
type textarea "ME AFTER NOT CARING AND W"
type input "ME AFTER NOT CARING AND WA"
type textarea "ME AFTER NOT CARING AND WA"
type input "ME AFTER NOT CARING AND WAS"
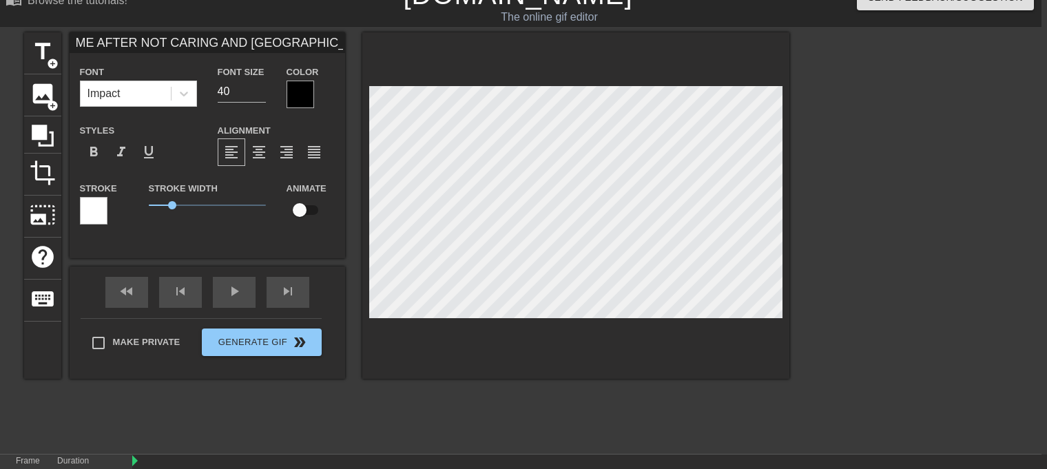
type textarea "ME AFTER NOT CARING AND WAS"
type input "ME AFTER NOT CARING AND WAST"
type textarea "ME AFTER NOT CARING AND WAST"
type input "ME AFTER NOT CARING AND WASTI"
type textarea "ME AFTER NOT CARING AND WASTI"
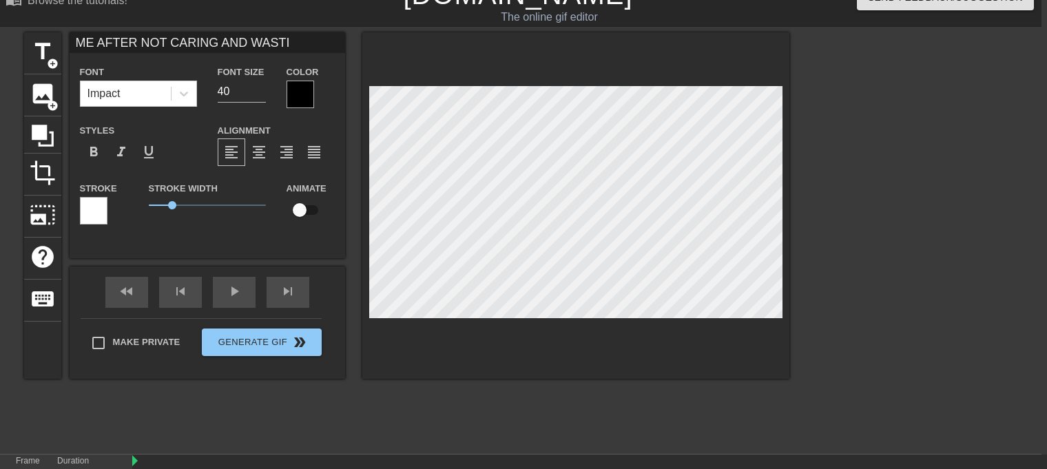
type input "ME AFTER NOT CARING AND WASTIN"
type textarea "ME AFTER NOT CARING AND WASTIN"
type input "ME AFTER NOT CARING AND WASTING"
type textarea "ME AFTER NOT CARING AND WASTING"
type input "ME AFTER NOT CARING AND WASTING"
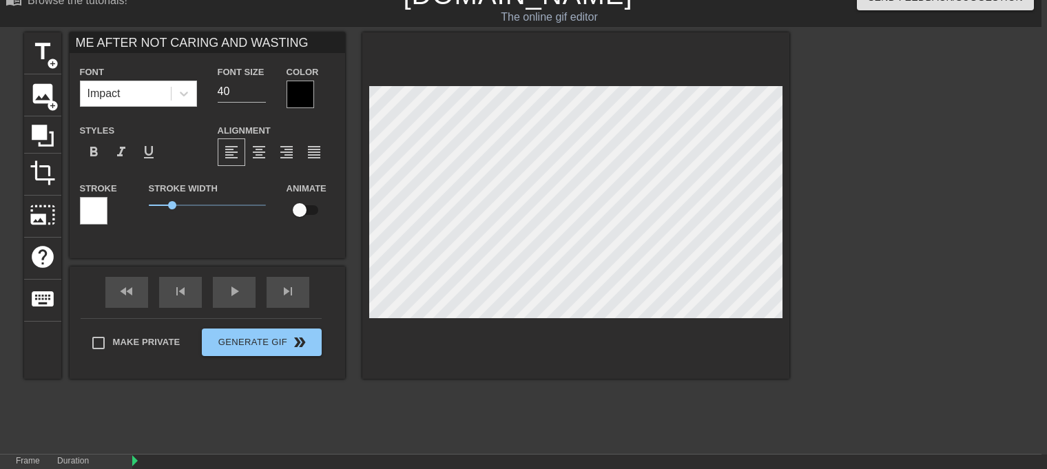
type textarea "ME AFTER NOT CARING AND WASTING"
type input "ME AFTER NOT CARING AND WASTING T"
type textarea "ME AFTER NOT CARING AND WASTING T"
type input "ME AFTER NOT CARING AND WASTING TI"
type textarea "ME AFTER NOT CARING AND WASTING TI"
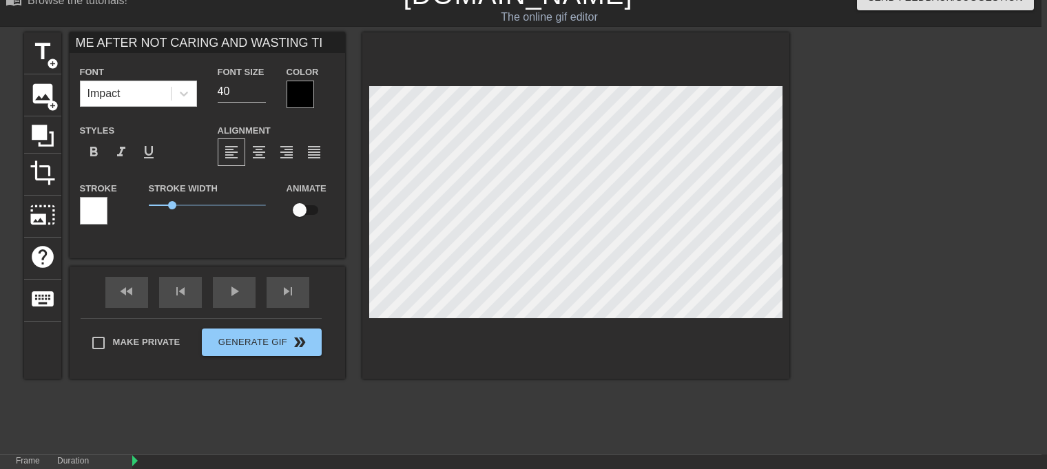
type input "ME AFTER NOT CARING AND WASTING TIM"
type textarea "ME AFTER NOT CARING AND WASTING TIM"
type input "ME AFTER NOT CARING AND WASTING TIME"
type textarea "ME AFTER NOT CARING AND WASTING TIME"
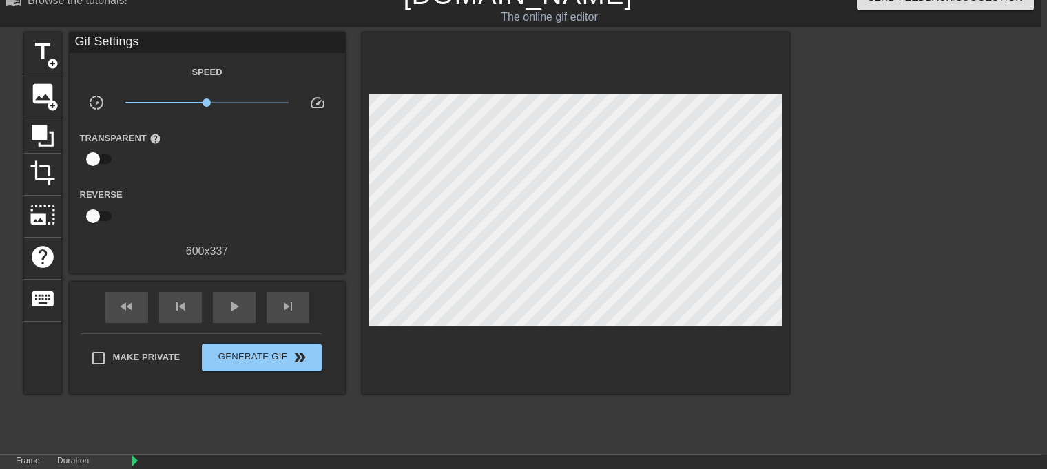
click at [807, 188] on div at bounding box center [909, 238] width 207 height 413
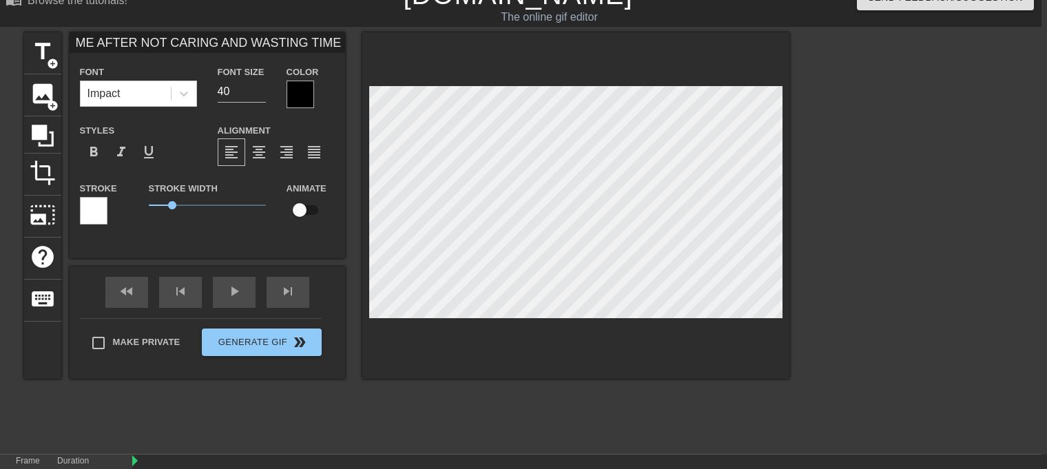
scroll to position [1, 1]
type input "ME AFTER INOT CARING AND WASTING TIME"
type textarea "ME AFTER INOT CARING AND WASTING TIME"
type input "ME AFTER I NOT CARING AND WASTING TIME"
type textarea "ME AFTER I NOT CARING AND WASTING TIME"
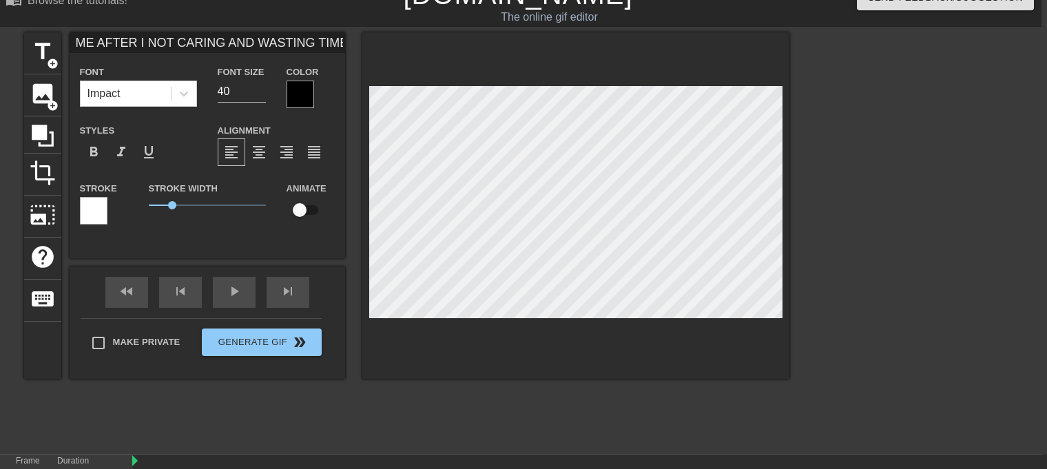
type input "ME AFTER I SNOT CARING AND WASTING TIME"
type textarea "ME AFTER I SNOT CARING AND WASTING TIME"
type input "ME AFTER I STNOT CARING AND WASTING TIME"
type textarea "ME AFTER I STNOT CARING AND WASTING TIME"
type input "ME AFTER I STONOT CARING AND WASTING TIME"
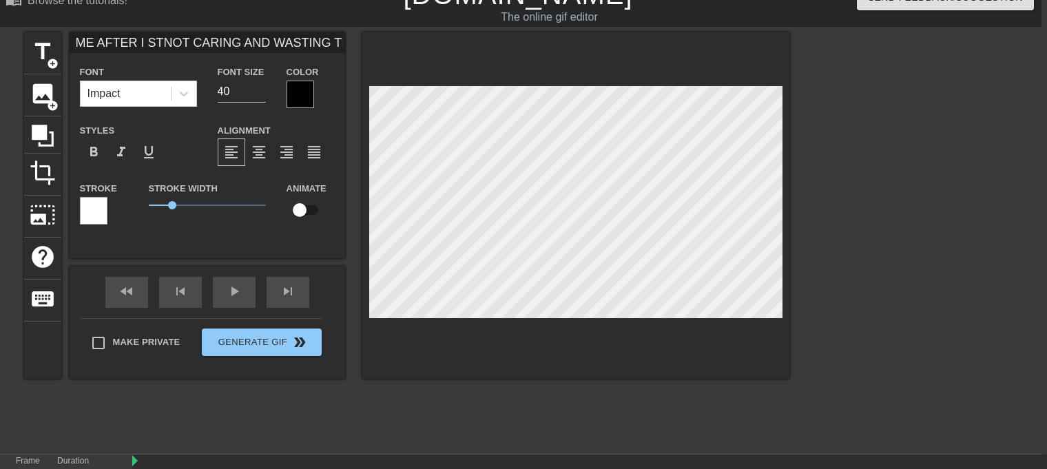
type textarea "ME AFTER I STONOT CARING AND WASTING TIME"
type input "ME AFTER I STOPNOT CARING AND WASTING TIME"
type textarea "ME AFTER I STOPNOT CARING AND WASTING TIME"
type input "ME AFTER I STOPNO CARING AND WASTING TIME"
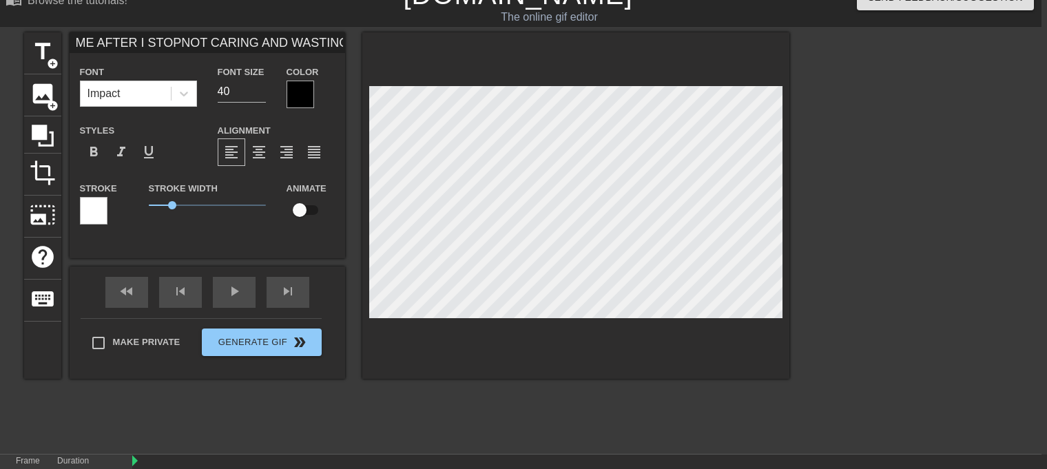
type textarea "ME AFTER I STOPNO CARING AND WASTING TIME"
type input "ME AFTER I STOPN CARING AND WASTING TIME"
type textarea "ME AFTER I STOPN CARING AND WASTING TIME"
type input "ME AFTER I STOP CARING AND WASTING TIME"
type textarea "ME AFTER I STOP CARING AND WASTING TIME"
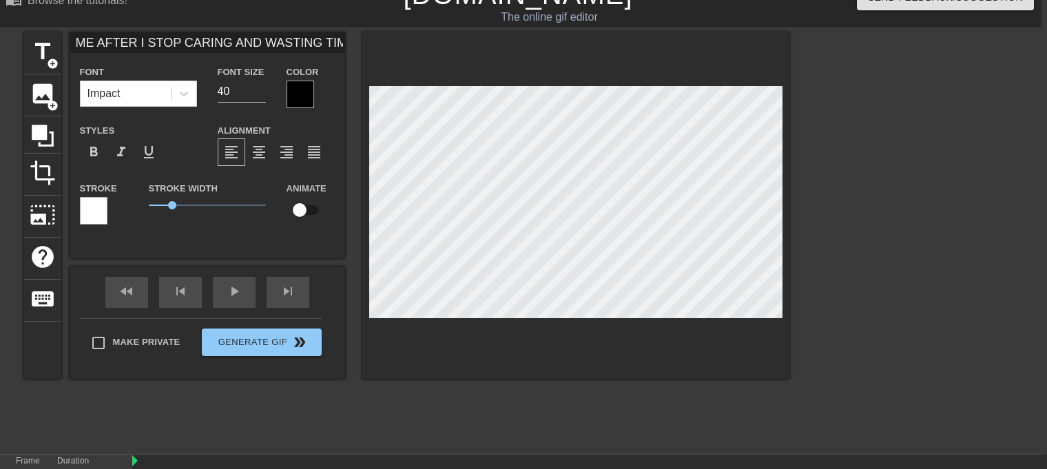
scroll to position [1, 7]
type input "ME AFTER I STO CARING AND WASTING TIME"
type textarea "ME AFTER I STO CARING AND WASTING TIME"
type input "ME AFTER I STOP CARING AND WASTING TIME"
type textarea "ME AFTER I STOP CARING AND WASTING TIME"
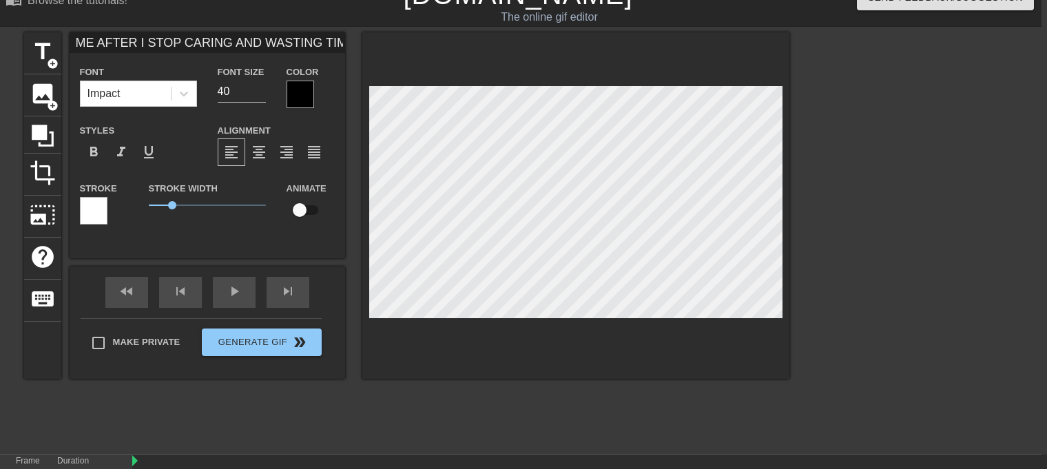
scroll to position [1, 1]
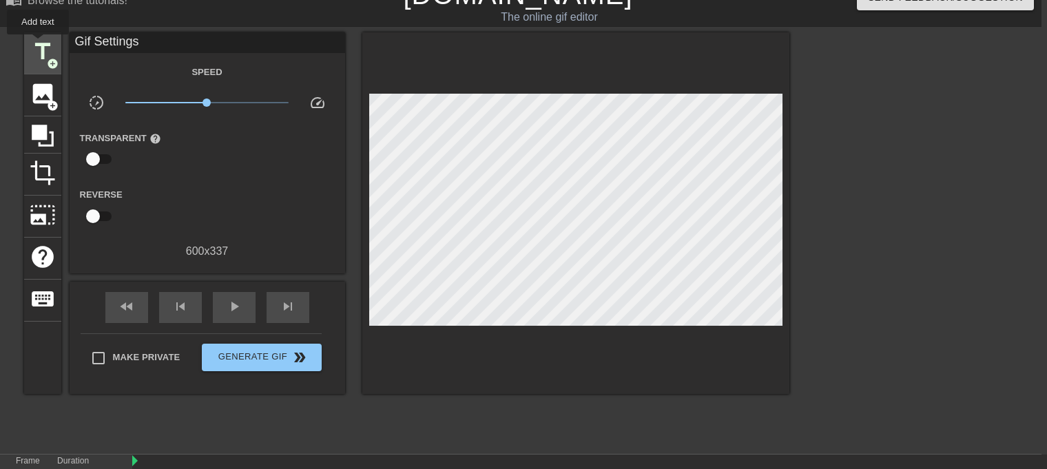
click at [38, 44] on span "title" at bounding box center [43, 52] width 26 height 26
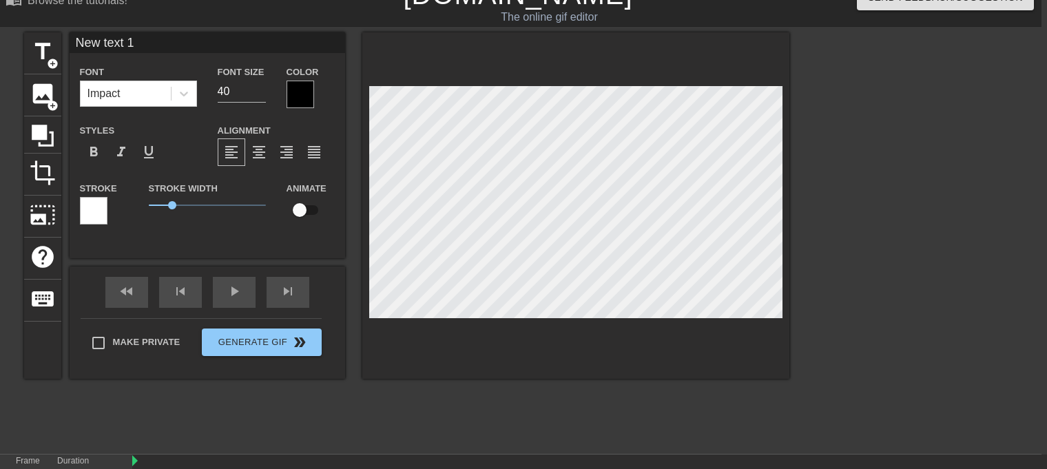
type input "Newtext 1"
type textarea "Newtext 1"
type input "Netext 1"
type textarea "Netext 1"
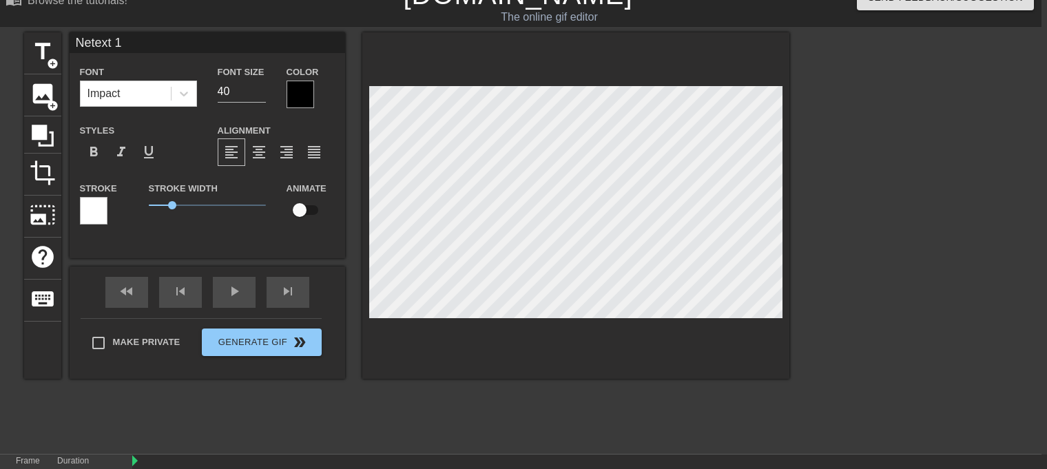
type input "Ntext 1"
type textarea "Ntext 1"
type input "Ntext"
type textarea "Ntext"
type input "Ntext"
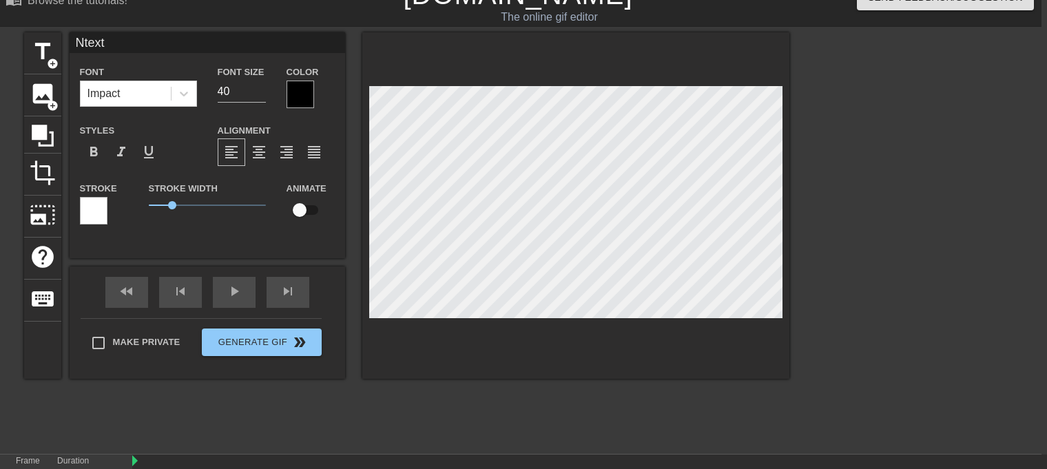
type textarea "Ntext"
type input "Ntex"
type textarea "Ntex"
type input "Nte"
type textarea "Nte"
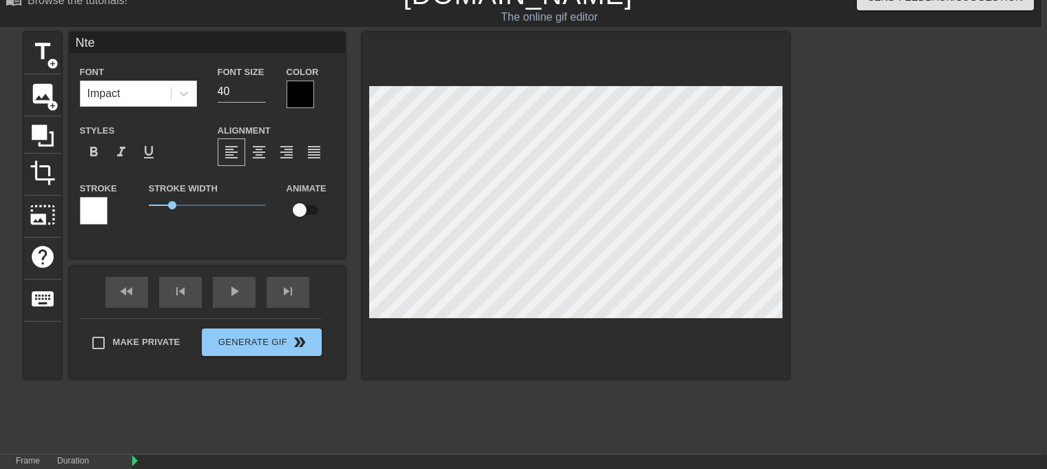
type input "Nt"
type textarea "Nt"
type input "N"
type textarea "N"
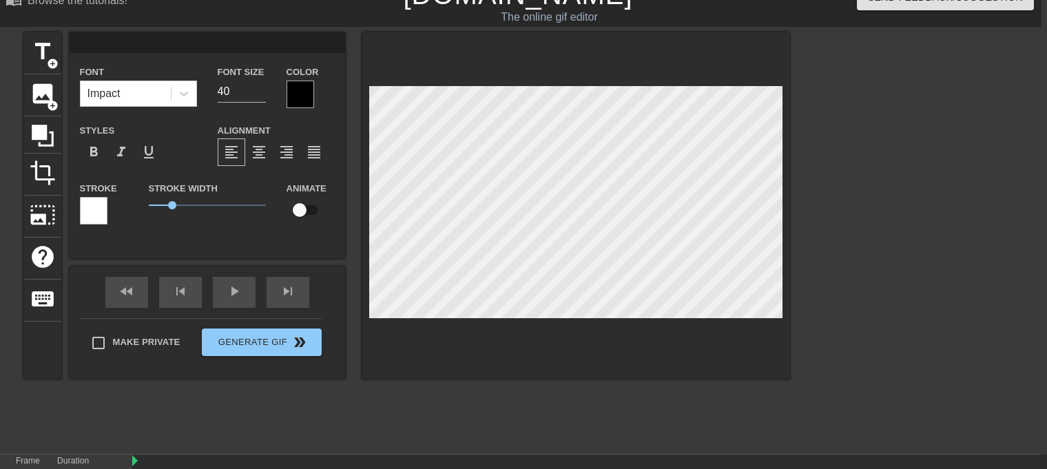
type input "I"
type textarea "I"
type input "I"
type textarea "I"
type input "I S"
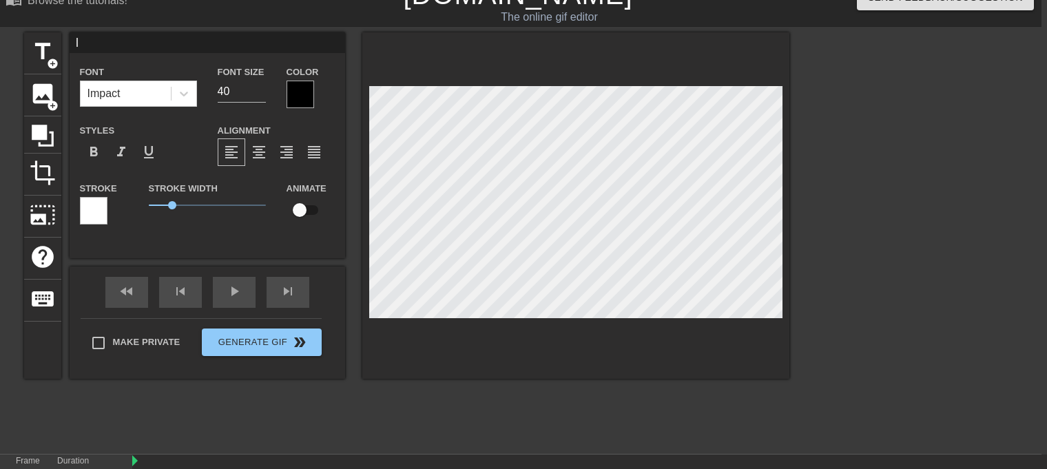
type textarea "I S"
type input "I ST"
type textarea "I ST"
type input "I STA"
type textarea "I STA"
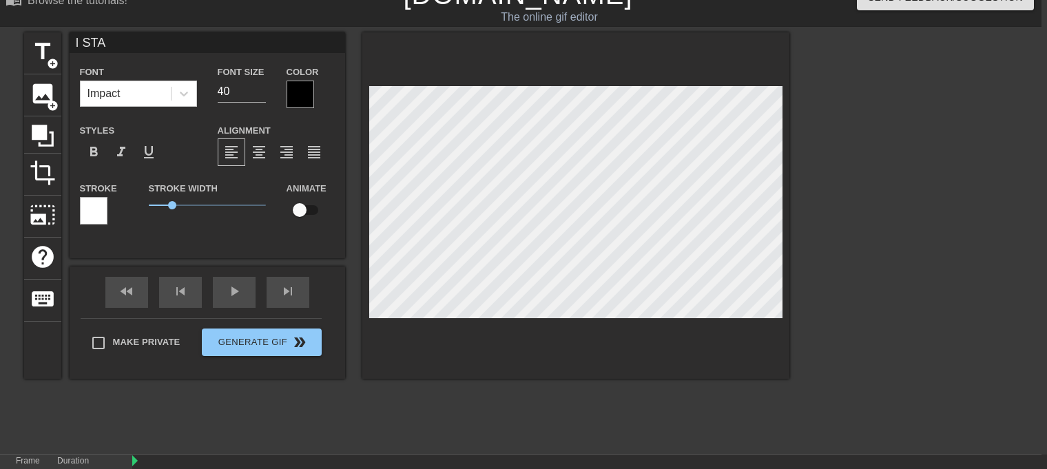
type input "I STAR"
type textarea "I STAR"
type input "I START"
type textarea "I START"
type input "I START"
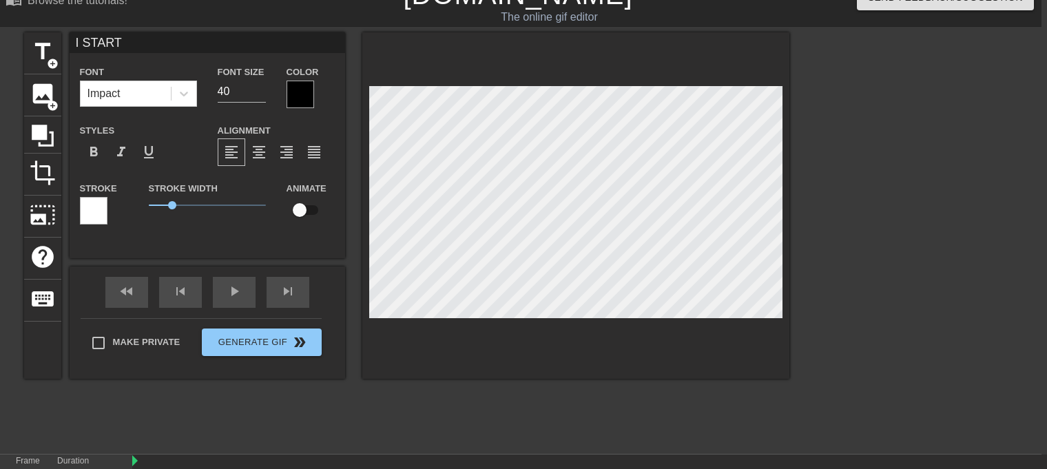
type textarea "I START"
type input "I START P"
type textarea "I START P"
type input "I START PR"
type textarea "I START PR"
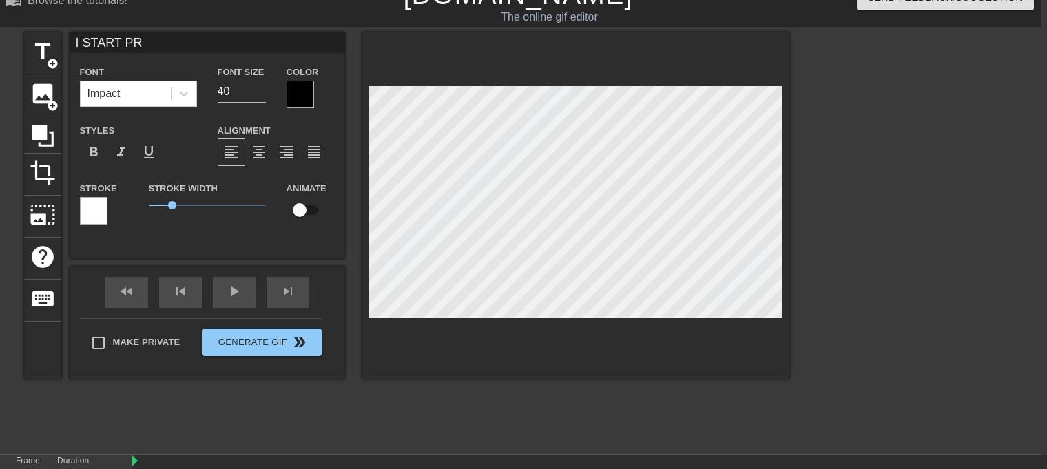
type input "I START PRO"
type textarea "I START PRO"
type input "I START PROP"
type textarea "I START PROP"
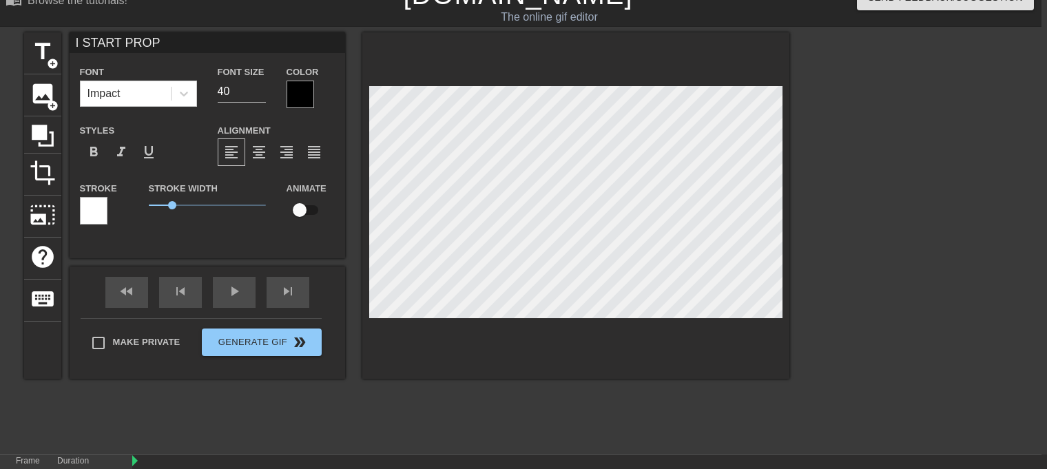
type input "I START PRO"
type textarea "I START PRO"
type input "I START PR"
type textarea "I START PR"
type input "I START P"
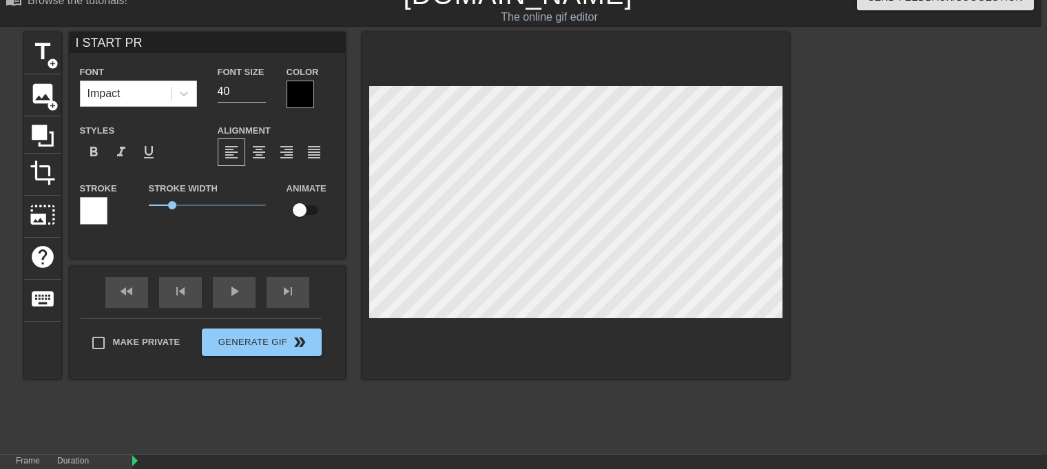
type textarea "I START P"
type input "I START"
type textarea "I START"
type input "I START"
type textarea "I START"
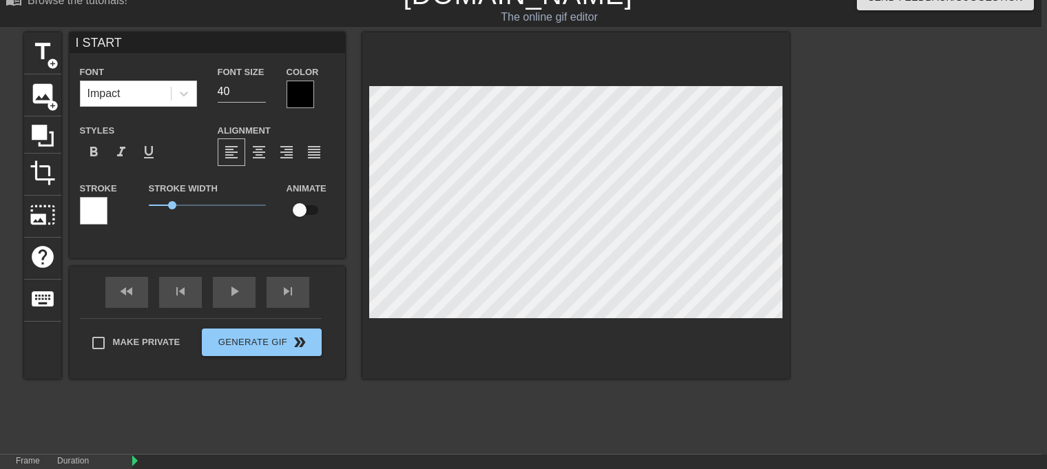
type input "I STAR"
type textarea "I STAR"
type input "I STA"
type textarea "I STA"
type input "I ST"
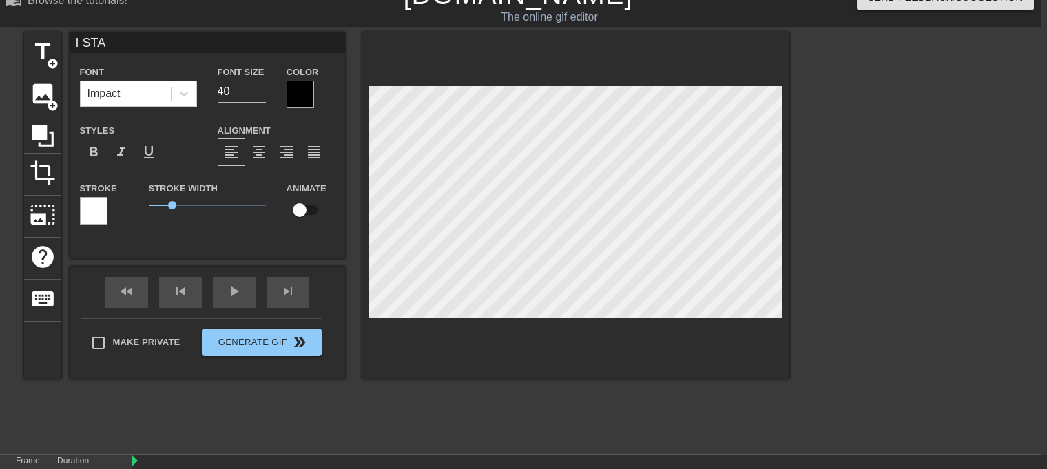
type textarea "I ST"
type input "I S"
type textarea "I S"
type input "I"
type textarea "I"
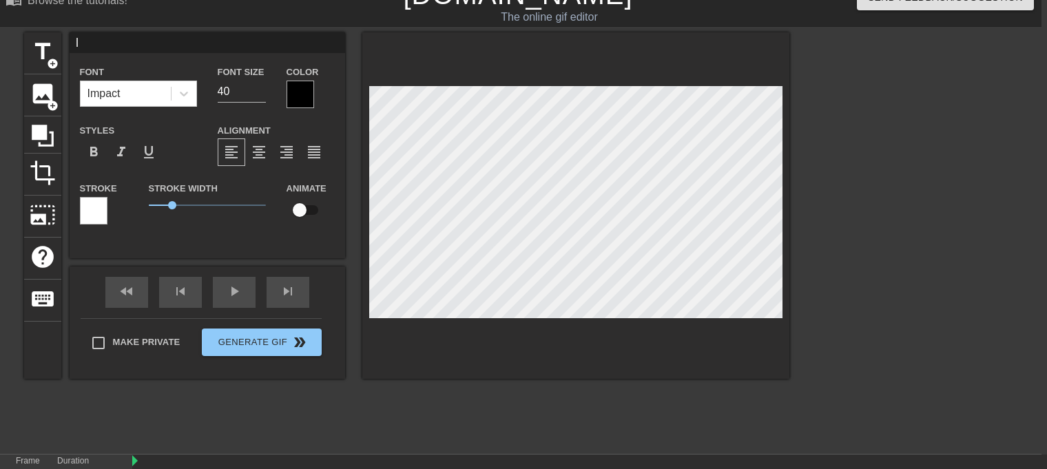
scroll to position [1, 1]
type input "I"
type textarea "I"
type input "I"
type textarea "I"
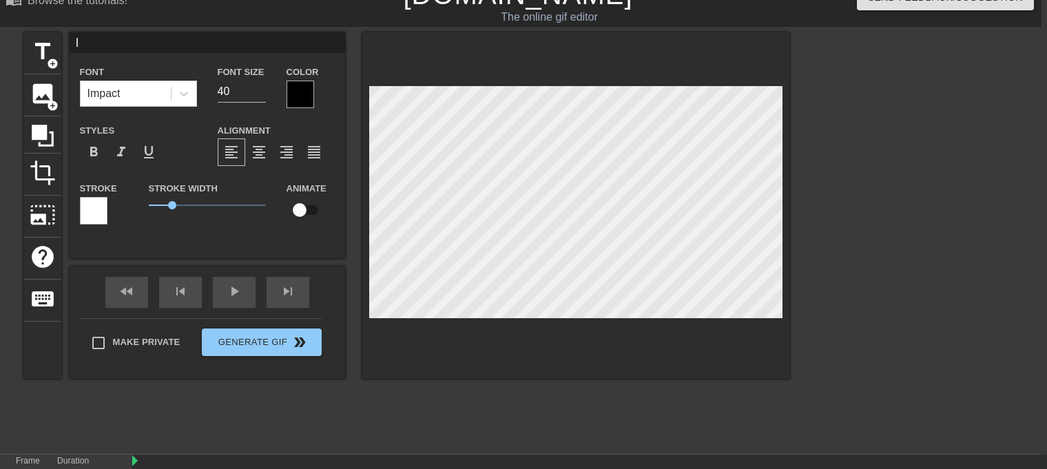
type input "I"
type textarea "I"
type input "I S"
type textarea "I S"
type input "I ST"
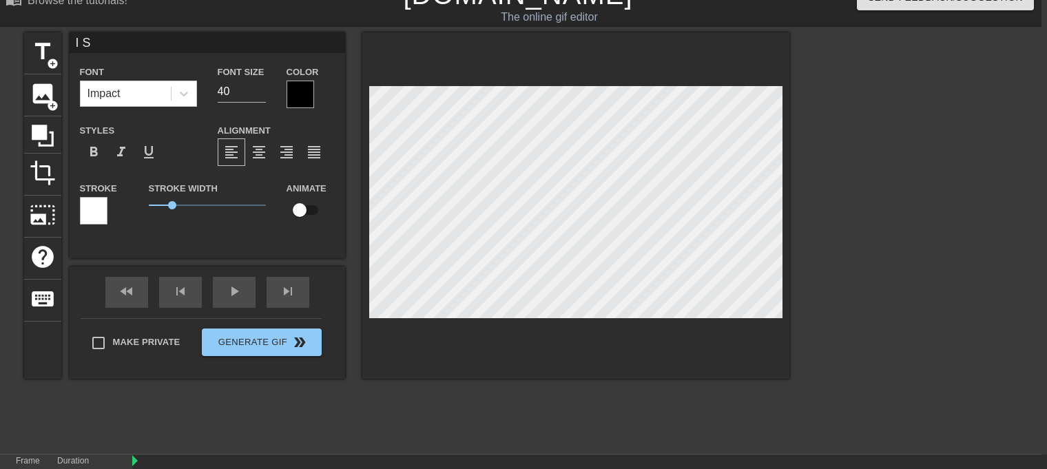
type textarea "I ST"
type input "I STA"
type textarea "I STA"
type input "I STAR"
type textarea "I STAR"
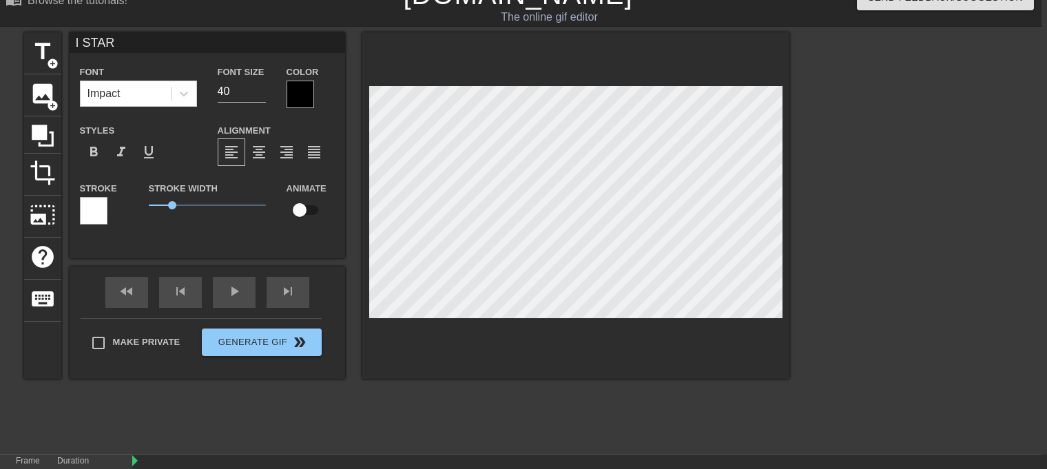
type input "I START"
type textarea "I START"
type input "I START"
type textarea "I START"
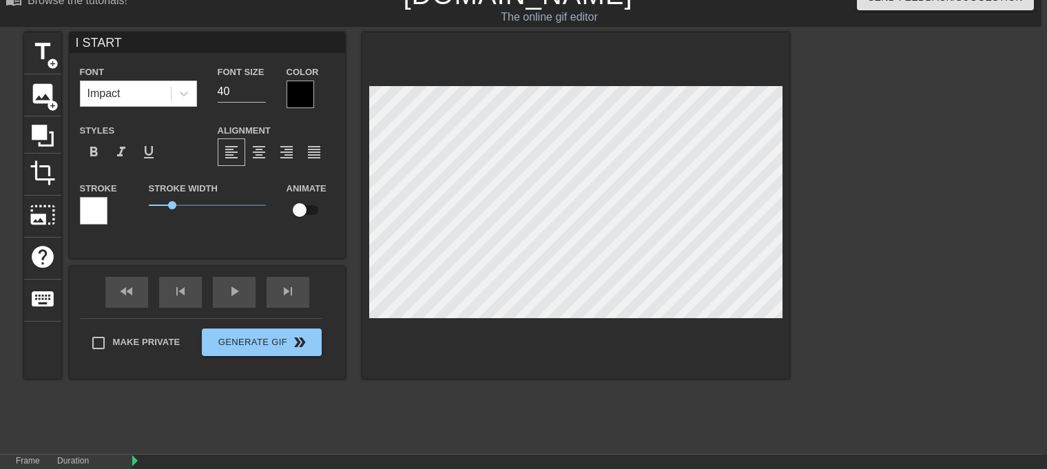
type input "I START T"
type textarea "I START T"
type input "I START TO"
type textarea "I START TO"
type input "I START T"
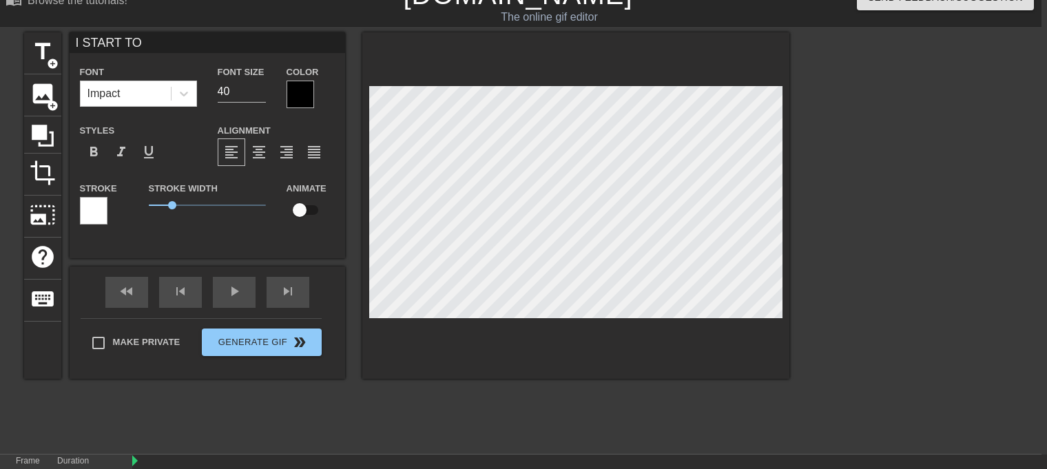
type textarea "I START T"
type input "I START"
type textarea "I START"
type input "I START"
type textarea "I START"
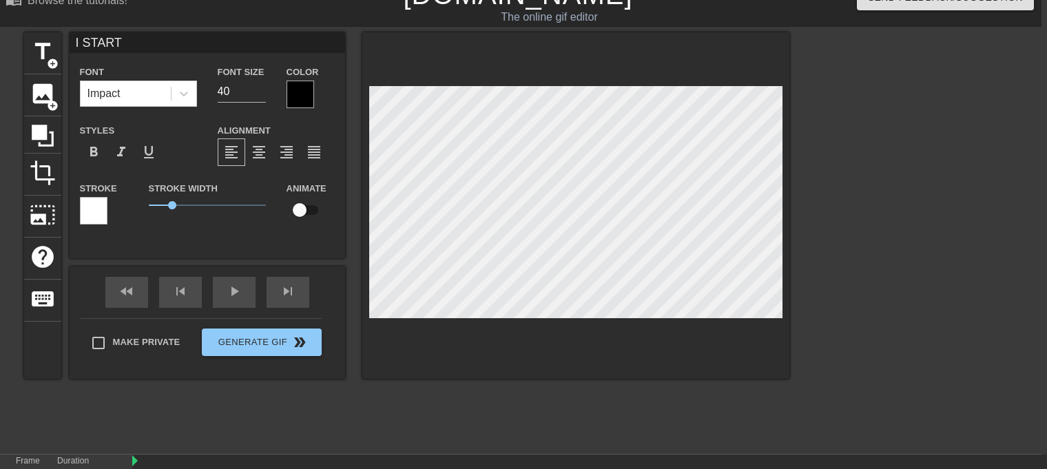
type input "I STAR"
type textarea "I STAR"
type input "I STA"
type textarea "I STA"
type input "I ST"
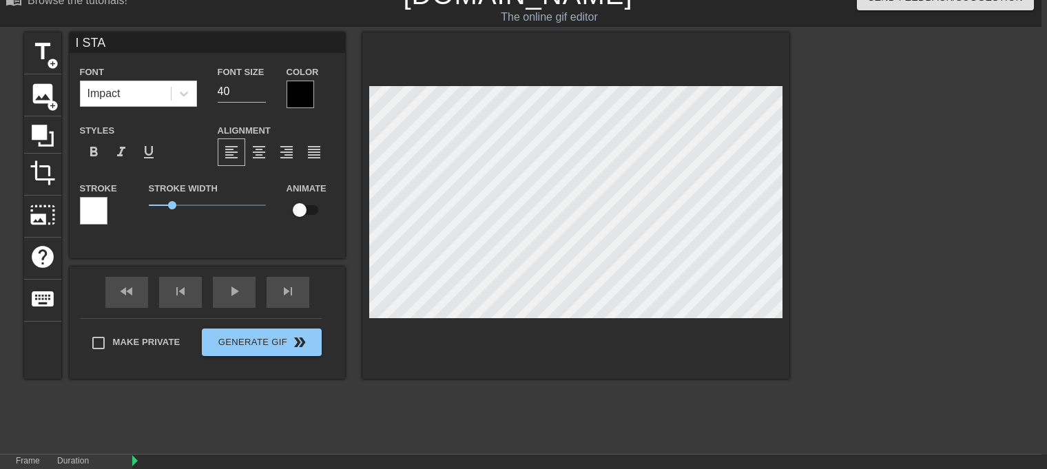
type textarea "I ST"
type input "I S"
type textarea "I S"
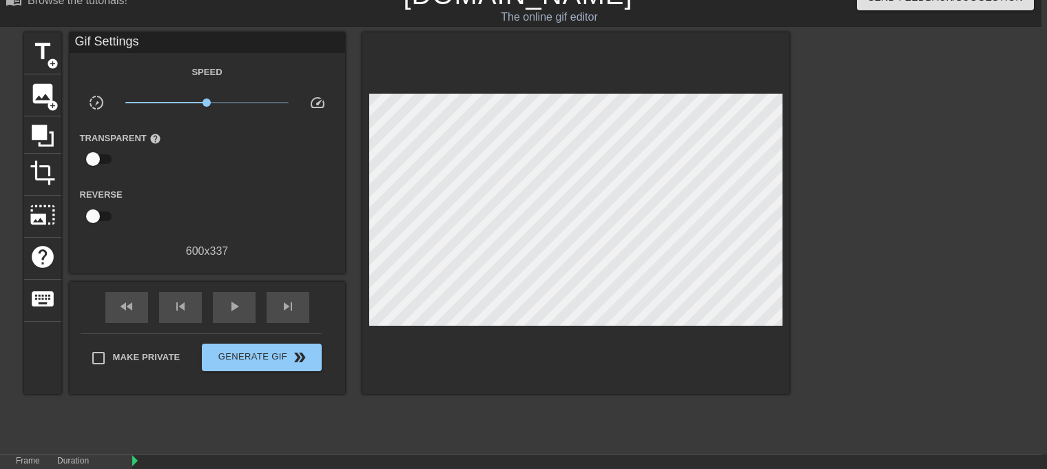
click at [920, 227] on div at bounding box center [909, 238] width 207 height 413
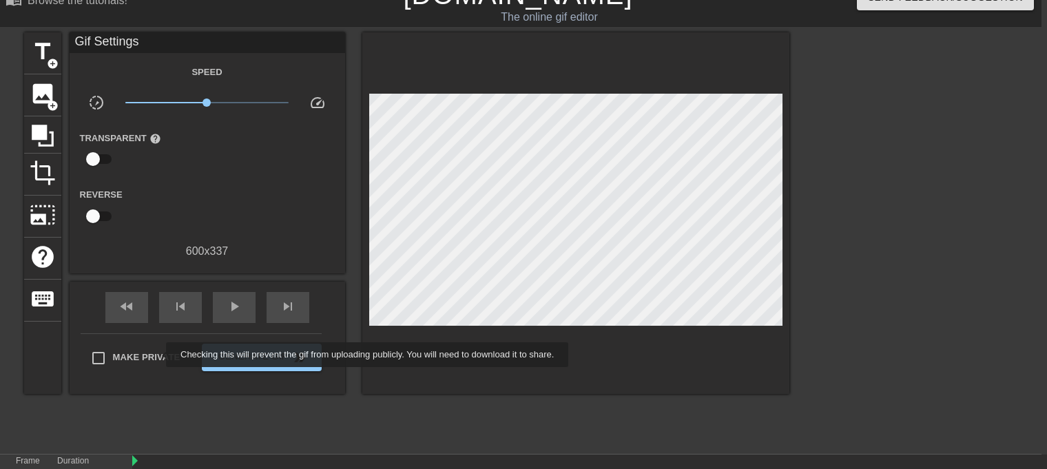
click at [157, 355] on span "Make Private" at bounding box center [147, 358] width 68 height 14
click at [113, 355] on input "Make Private" at bounding box center [98, 358] width 29 height 29
click at [157, 355] on span "Make Private" at bounding box center [147, 358] width 68 height 14
click at [113, 355] on input "Make Private" at bounding box center [98, 358] width 29 height 29
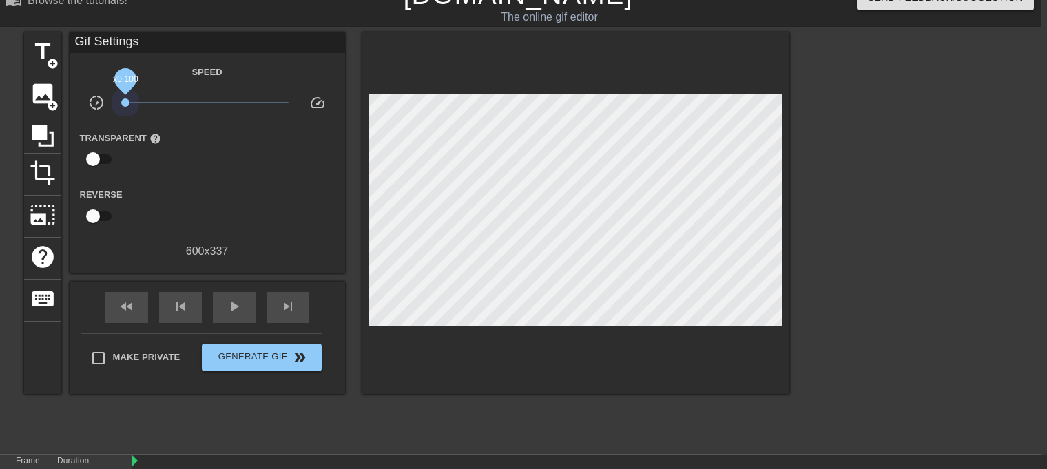
drag, startPoint x: 207, startPoint y: 98, endPoint x: 121, endPoint y: 124, distance: 90.0
click at [121, 124] on div "Speed slow_motion_video x0.100 speed Transparent help Reverse 600 x 337" at bounding box center [207, 161] width 255 height 196
click at [227, 300] on span "play_arrow" at bounding box center [234, 306] width 17 height 17
click at [150, 97] on span "x0.100" at bounding box center [206, 102] width 163 height 17
click at [165, 96] on span "x0.302" at bounding box center [206, 102] width 163 height 17
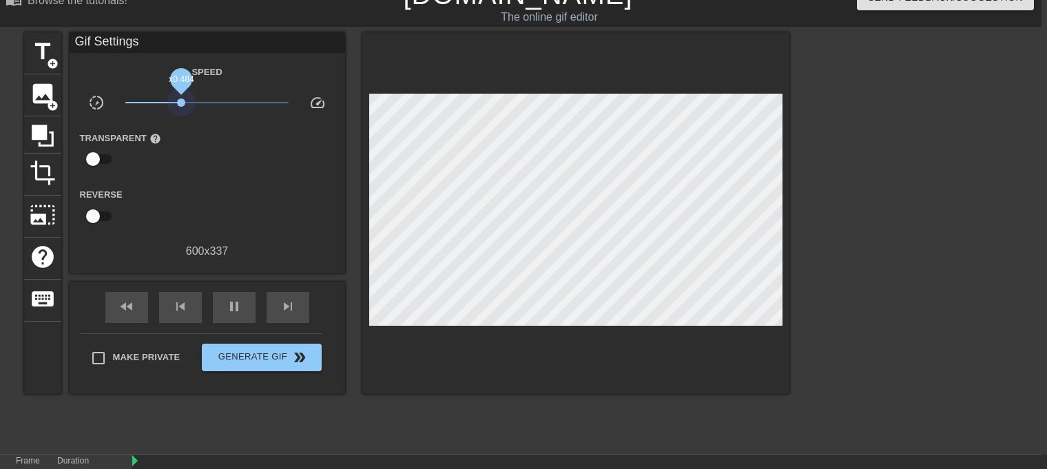
click at [181, 97] on span "x0.484" at bounding box center [206, 102] width 163 height 17
click at [198, 97] on span "x0.785" at bounding box center [206, 102] width 163 height 17
drag, startPoint x: 226, startPoint y: 96, endPoint x: 206, endPoint y: 129, distance: 38.6
click at [206, 129] on div "Speed slow_motion_video x0.966 speed Transparent help Reverse 600 x 337" at bounding box center [207, 161] width 255 height 196
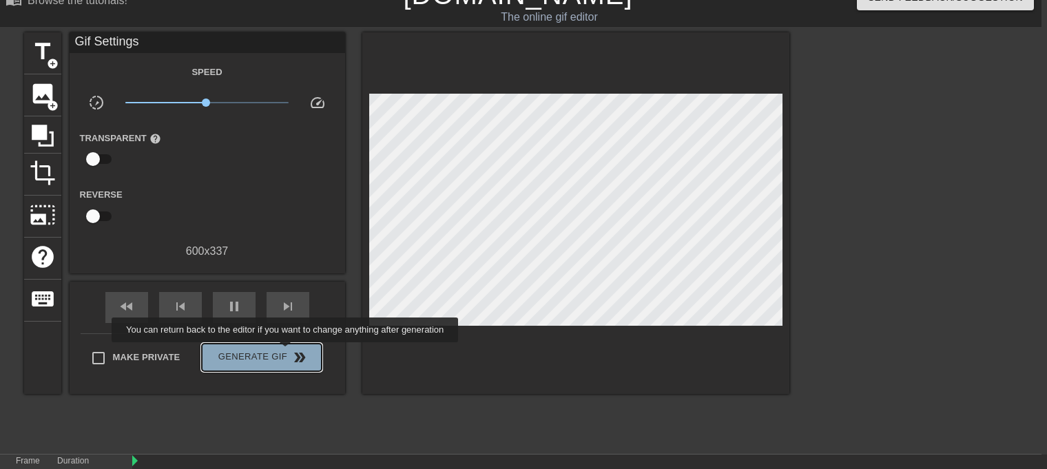
click at [287, 352] on span "Generate Gif double_arrow" at bounding box center [261, 357] width 108 height 17
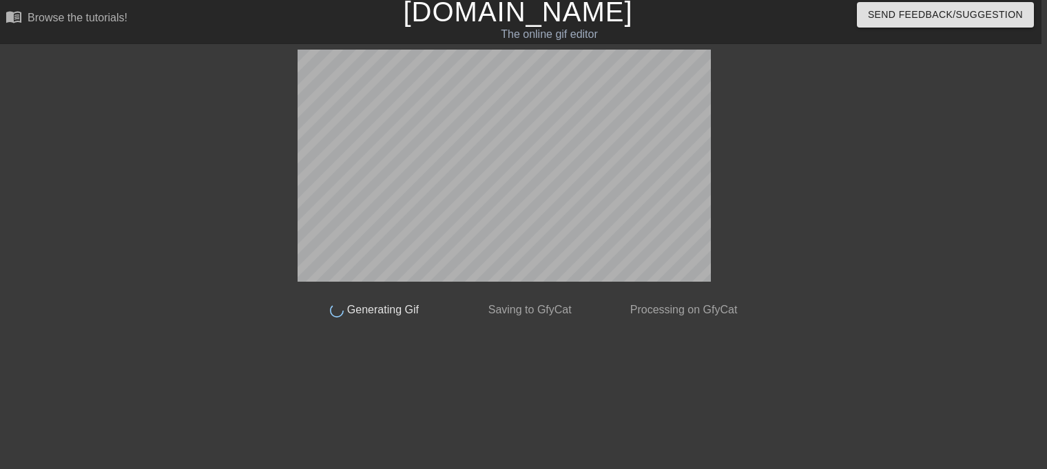
scroll to position [5, 6]
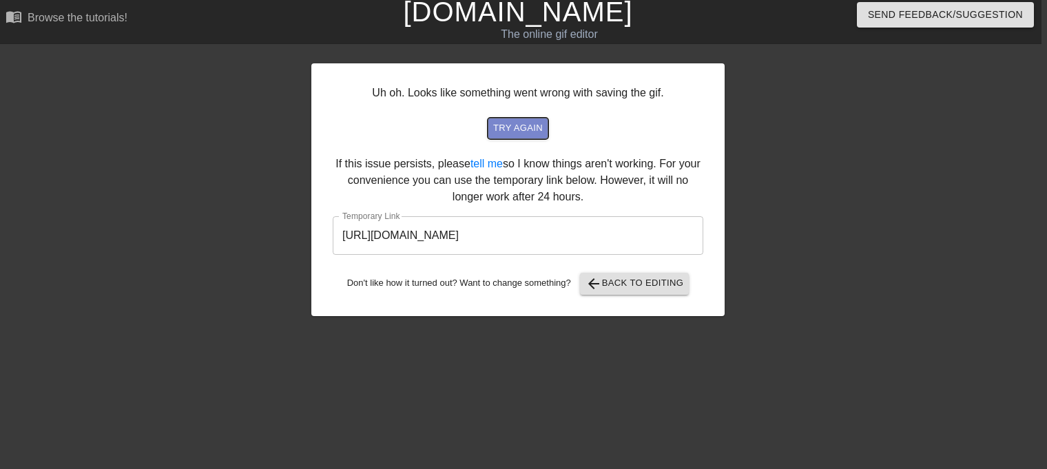
click at [523, 132] on span "try again" at bounding box center [518, 129] width 50 height 16
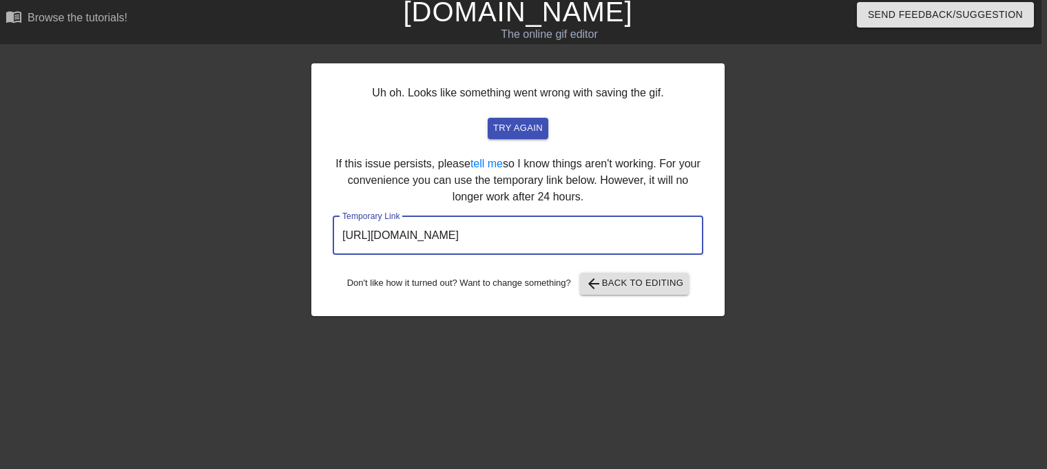
click at [562, 230] on input "https://www.gifntext.com/temp_generations/xWG1Ept7.gif" at bounding box center [518, 235] width 371 height 39
